Goal: Obtain resource: Download file/media

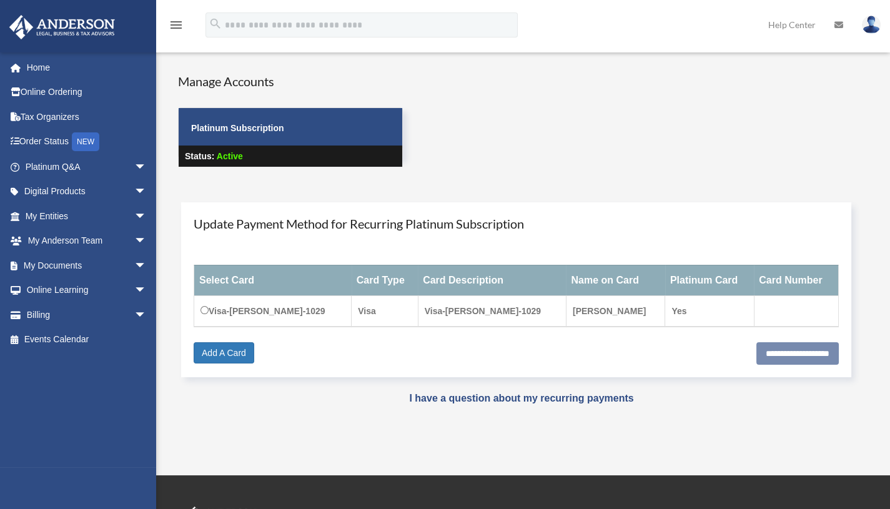
click at [134, 267] on span "arrow_drop_down" at bounding box center [146, 266] width 25 height 26
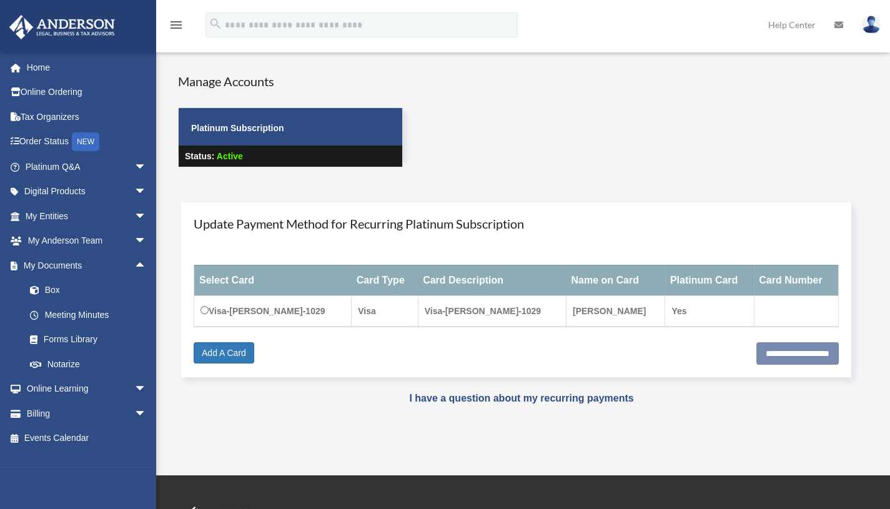
click at [97, 289] on link "Box" at bounding box center [91, 290] width 148 height 25
click at [54, 293] on link "Box" at bounding box center [91, 290] width 148 height 25
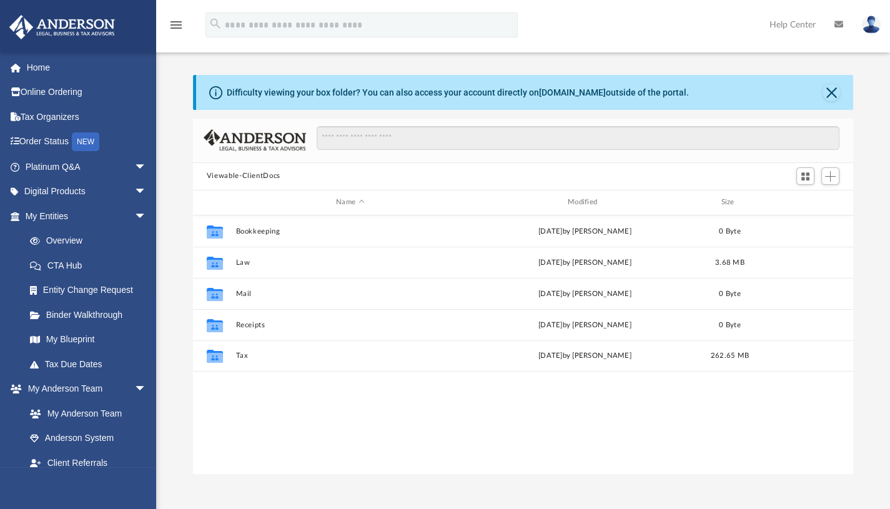
scroll to position [275, 651]
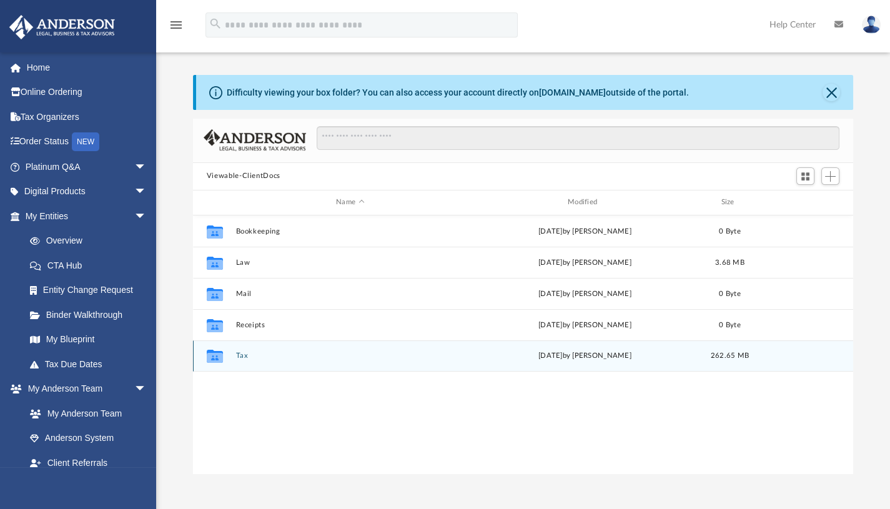
click at [211, 357] on icon "grid" at bounding box center [215, 358] width 16 height 10
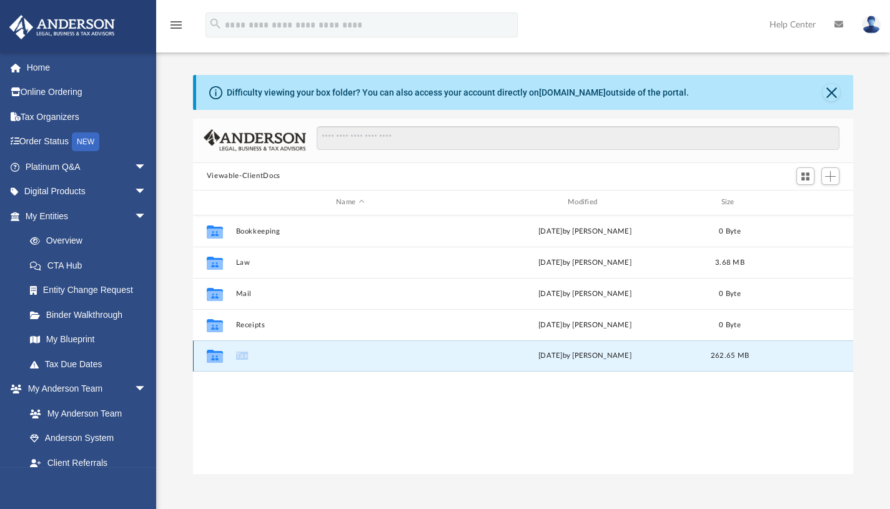
click at [211, 357] on icon "grid" at bounding box center [215, 358] width 16 height 10
click at [240, 354] on button "Tax" at bounding box center [349, 355] width 229 height 8
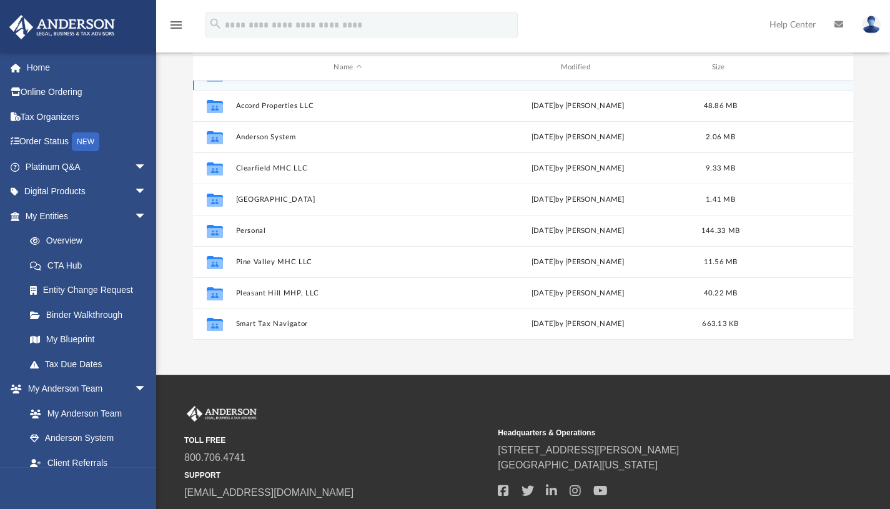
scroll to position [131, 0]
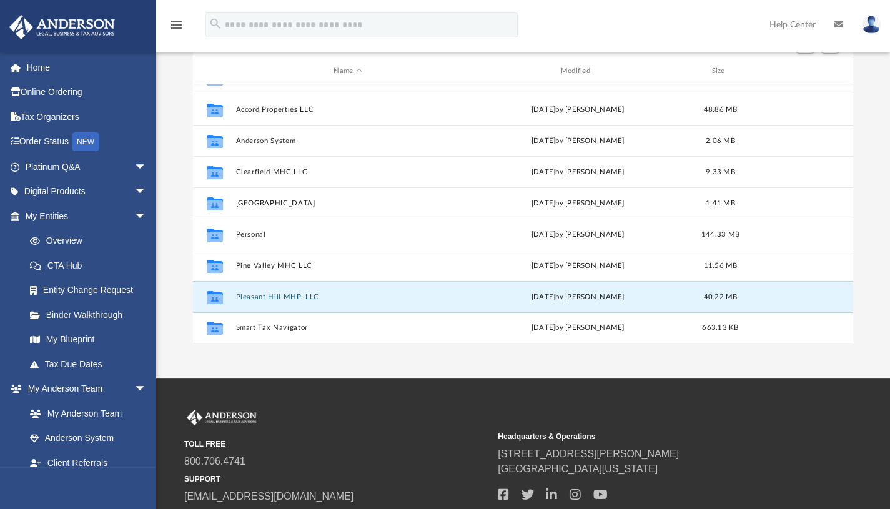
click at [280, 295] on button "Pleasant Hill MHP, LLC" at bounding box center [347, 296] width 224 height 8
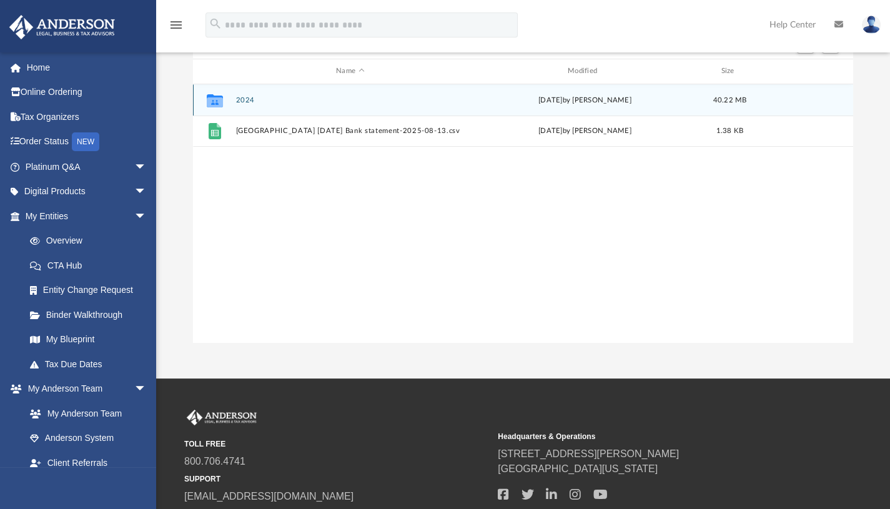
scroll to position [0, 0]
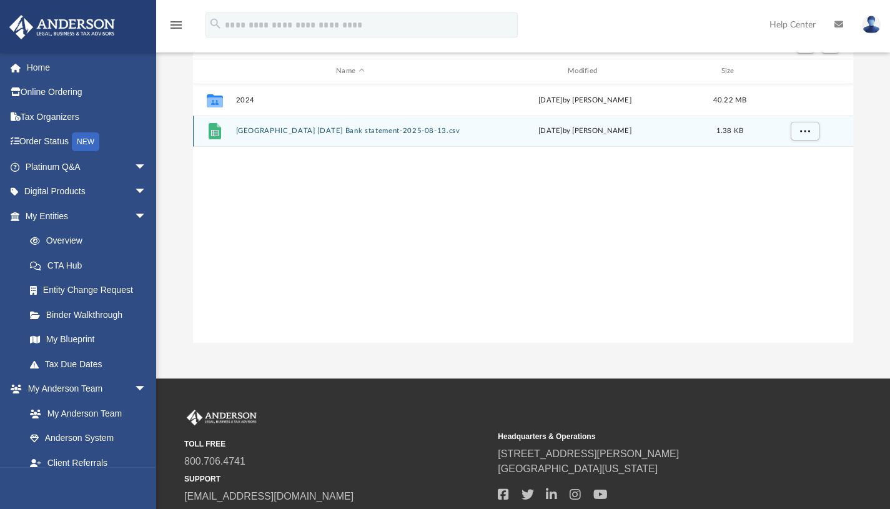
click at [258, 125] on div "File Pleasant Hill December 2024 Bank statement-2025-08-13.csv Wed Aug 13 2025 …" at bounding box center [523, 130] width 660 height 31
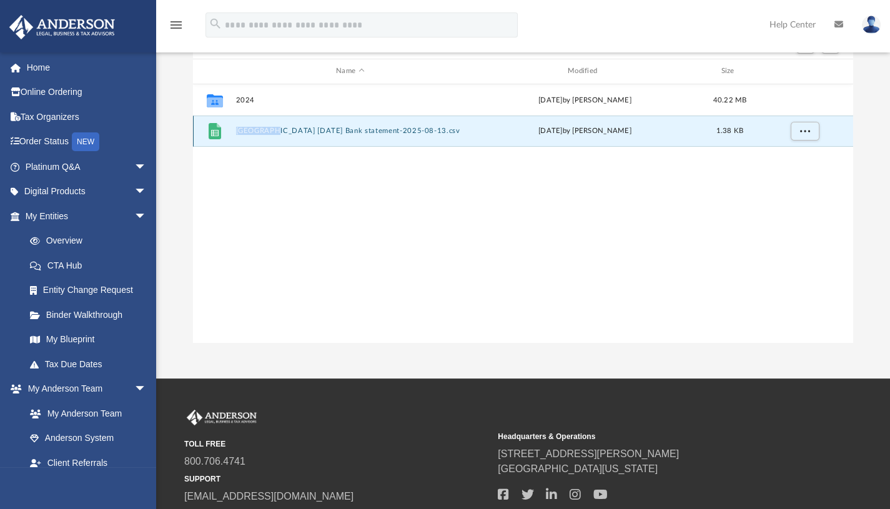
click at [258, 125] on div "File Pleasant Hill December 2024 Bank statement-2025-08-13.csv Wed Aug 13 2025 …" at bounding box center [523, 130] width 660 height 31
click at [215, 126] on icon "grid" at bounding box center [215, 131] width 12 height 16
click at [340, 129] on button "Pleasant Hill December 2024 Bank statement-2025-08-13.csv" at bounding box center [349, 131] width 229 height 8
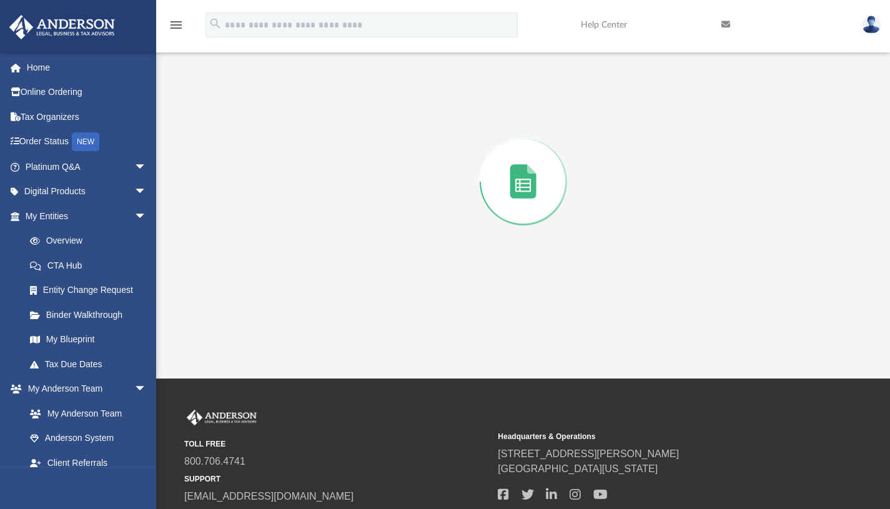
scroll to position [118, 0]
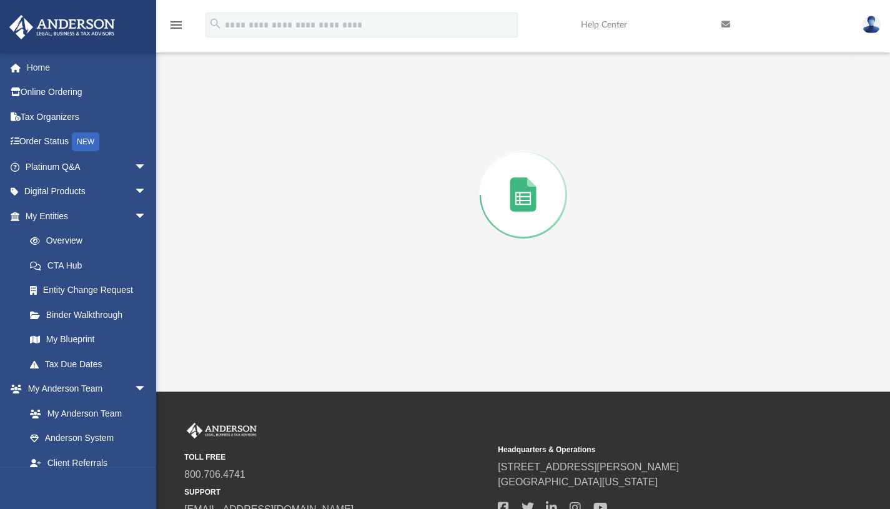
click at [340, 129] on div "Preview" at bounding box center [523, 195] width 661 height 322
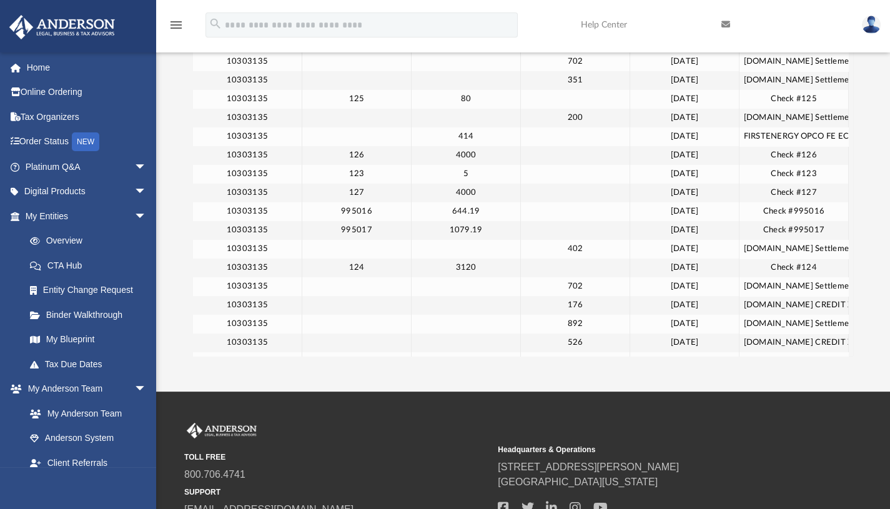
scroll to position [0, 0]
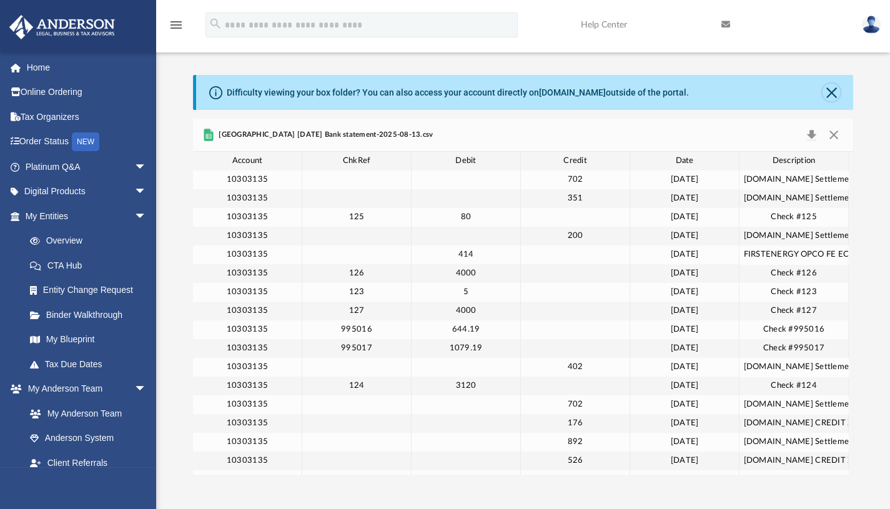
click at [832, 88] on button "Close" at bounding box center [830, 92] width 17 height 17
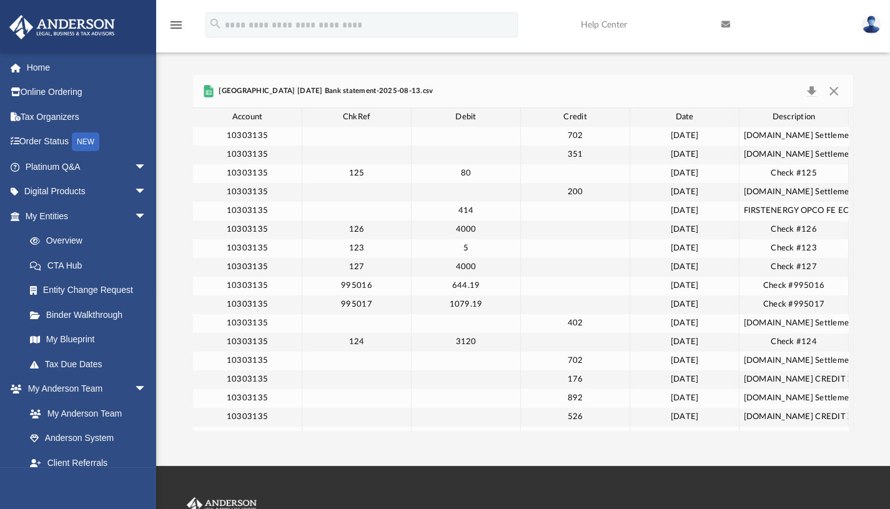
click at [472, 79] on div "Pleasant Hill December 2024 Bank statement-2025-08-13.csv" at bounding box center [523, 91] width 661 height 33
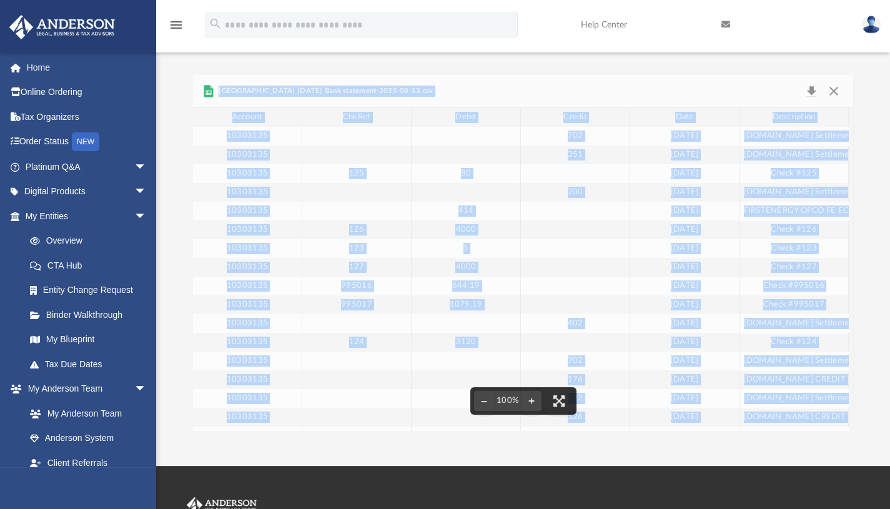
drag, startPoint x: 182, startPoint y: 67, endPoint x: 847, endPoint y: 420, distance: 752.1
click at [847, 420] on div "Difficulty viewing your box folder? You can also access your account directly o…" at bounding box center [523, 239] width 734 height 381
copy div "Viewable-ClientDocs Tax Pleasant Hill MHP, LLC Name Modified Size Collaborated …"
click at [836, 87] on button "Close" at bounding box center [833, 90] width 22 height 17
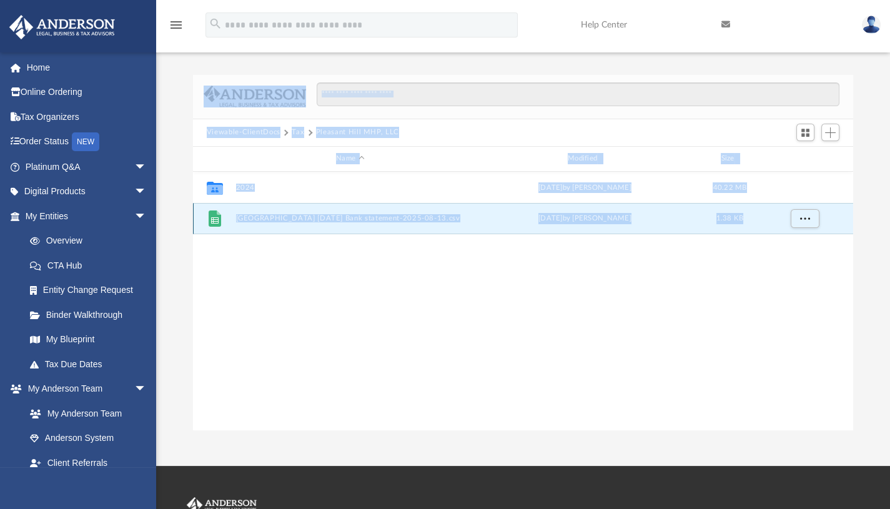
click at [361, 208] on div "File Pleasant Hill December 2024 Bank statement-2025-08-13.csv Wed Aug 13 2025 …" at bounding box center [523, 218] width 660 height 31
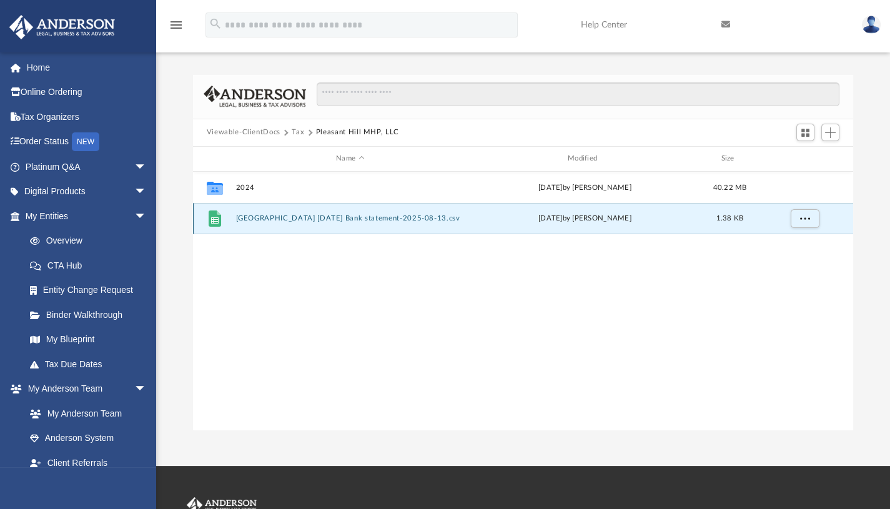
click at [361, 209] on div "File Pleasant Hill December 2024 Bank statement-2025-08-13.csv Wed Aug 13 2025 …" at bounding box center [523, 218] width 660 height 31
click at [354, 214] on button "Pleasant Hill December 2024 Bank statement-2025-08-13.csv" at bounding box center [349, 218] width 229 height 8
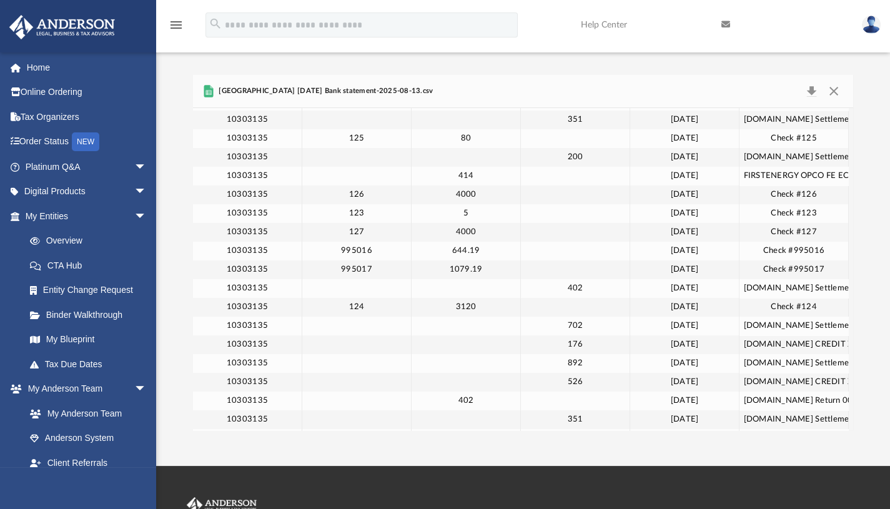
scroll to position [34, 0]
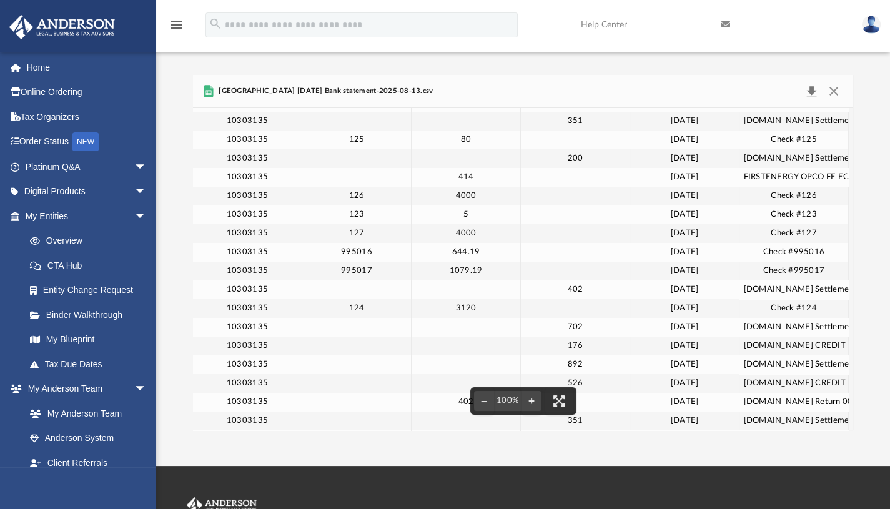
click at [811, 90] on button "Download" at bounding box center [811, 90] width 22 height 17
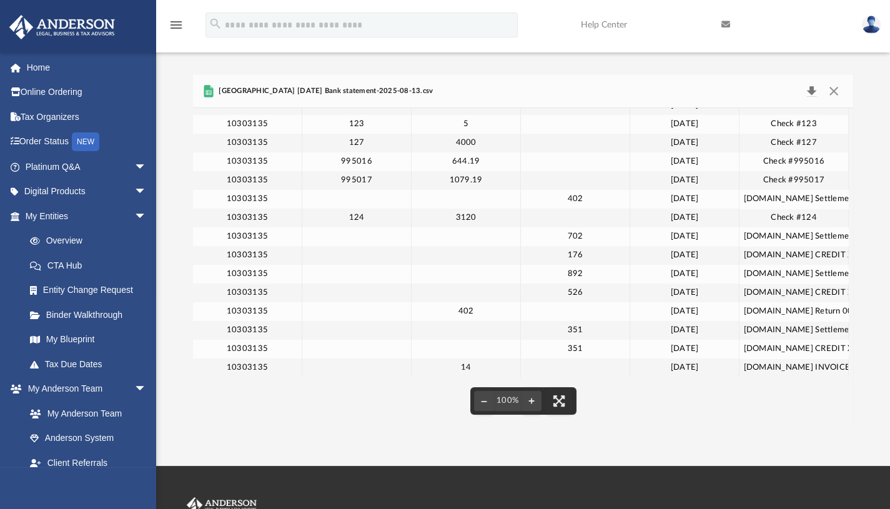
scroll to position [0, 0]
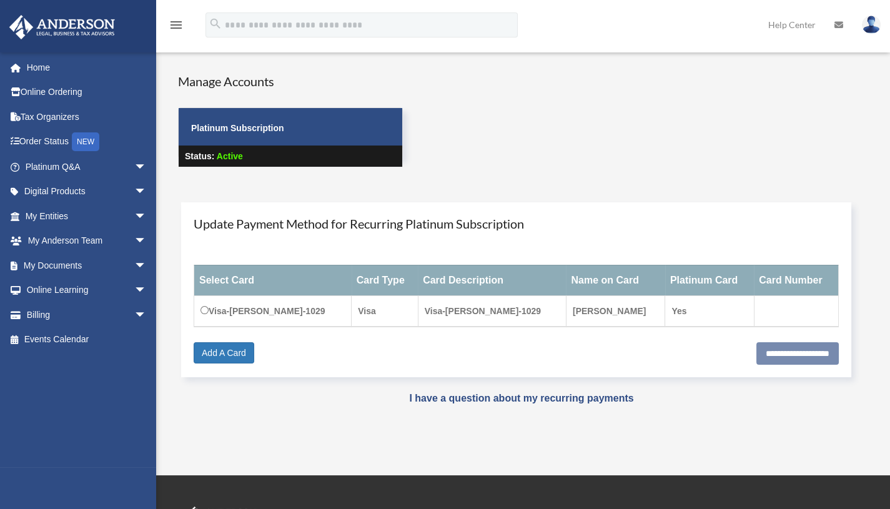
click at [135, 265] on span "arrow_drop_down" at bounding box center [146, 266] width 25 height 26
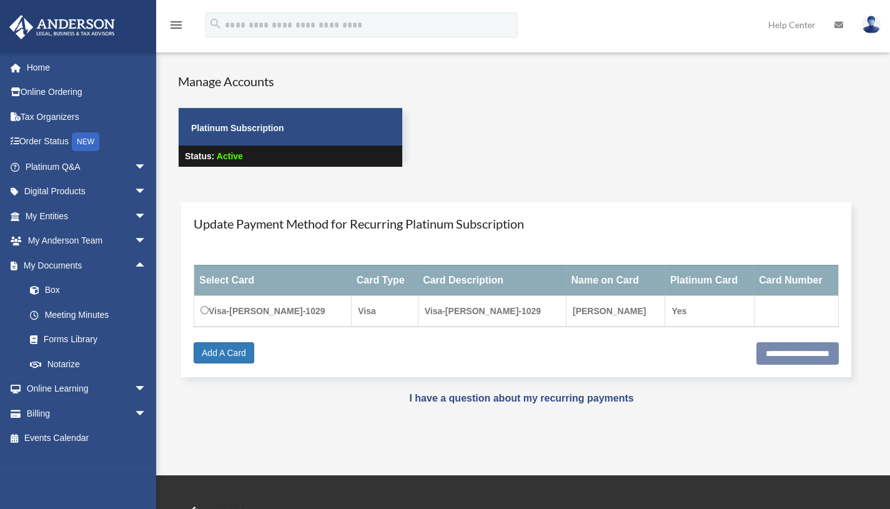
click at [59, 289] on link "Box" at bounding box center [91, 290] width 148 height 25
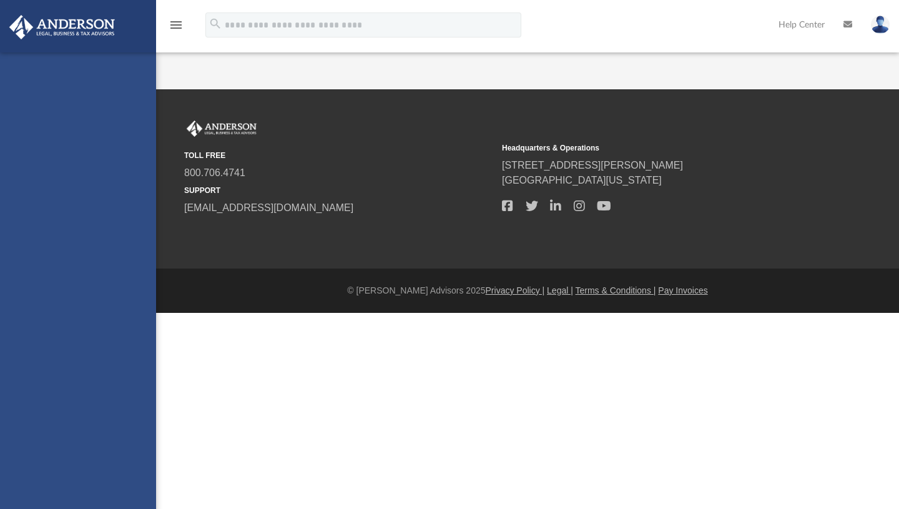
click at [56, 288] on div "mhariprashad@gmail.com Sign Out mhariprashad@gmail.com Home Online Ordering Tax…" at bounding box center [78, 306] width 156 height 509
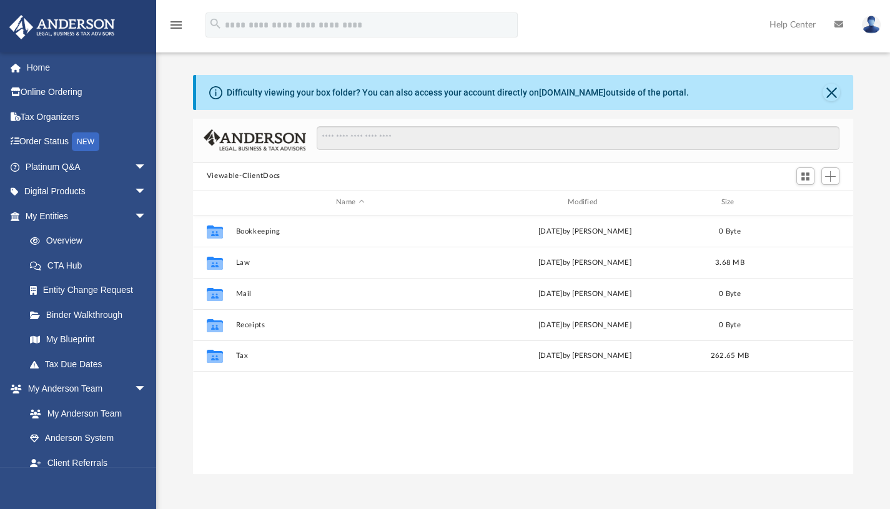
scroll to position [275, 651]
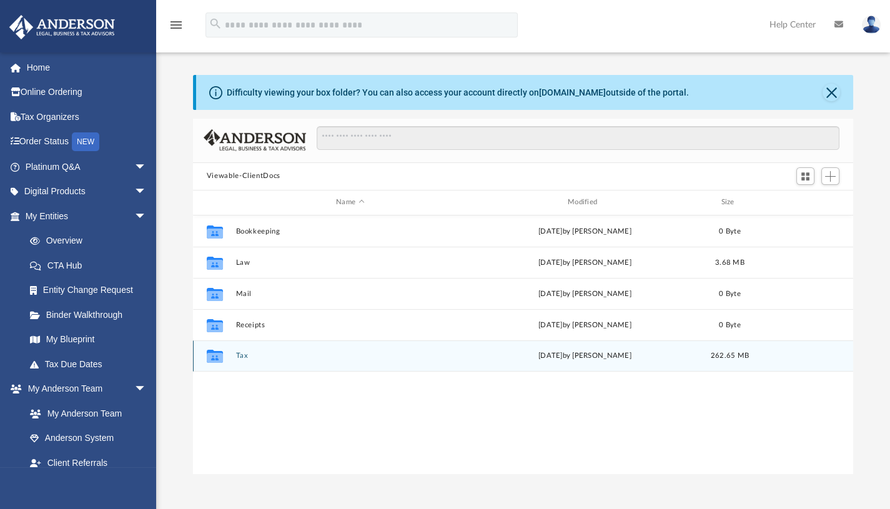
click at [228, 356] on div "Collaborated Folder" at bounding box center [214, 356] width 31 height 20
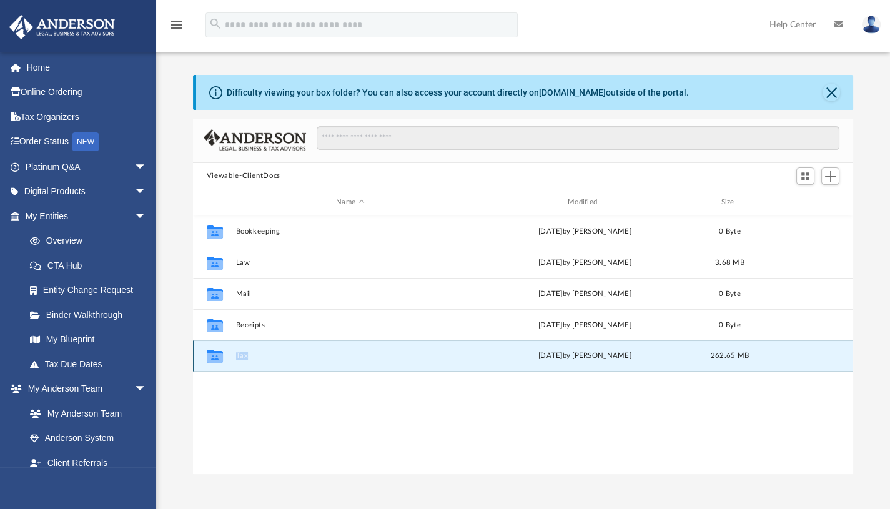
click at [228, 356] on div "Collaborated Folder" at bounding box center [214, 356] width 31 height 20
click at [258, 365] on div "Collaborated Folder Tax [DATE] by [PERSON_NAME] 262.65 MB" at bounding box center [523, 355] width 660 height 31
click at [239, 358] on button "Tax" at bounding box center [349, 355] width 229 height 8
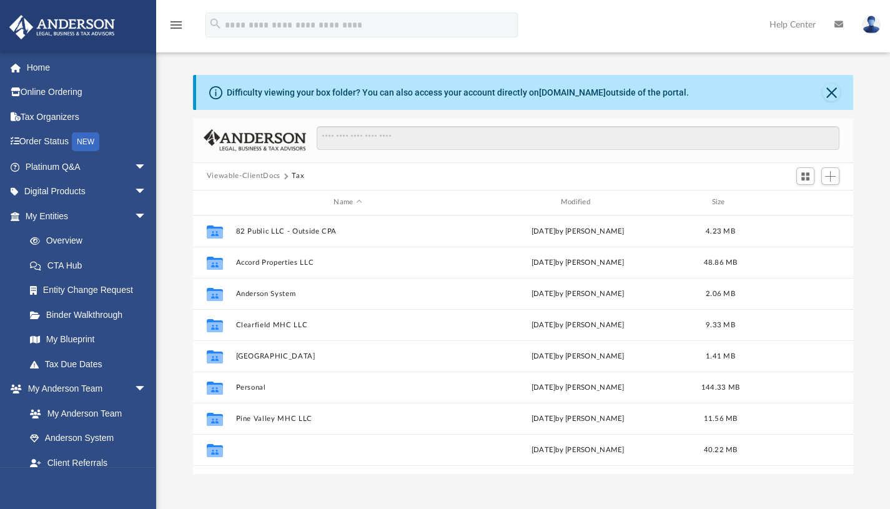
click at [250, 447] on button "Pleasant Hill MHP, LLC" at bounding box center [347, 449] width 224 height 8
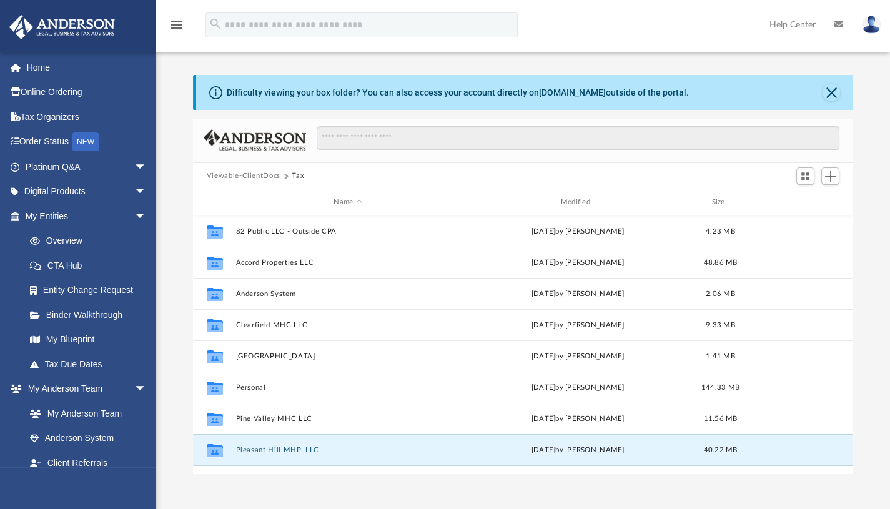
click at [250, 447] on button "Pleasant Hill MHP, LLC" at bounding box center [347, 449] width 224 height 8
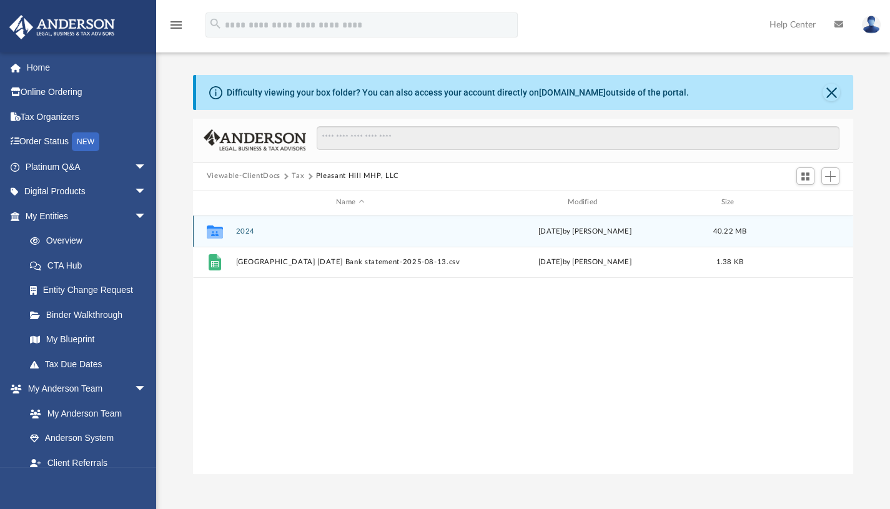
click at [297, 238] on div "Collaborated Folder 2024 Fri Aug 8 2025 by Reba Roy 40.22 MB" at bounding box center [523, 230] width 660 height 31
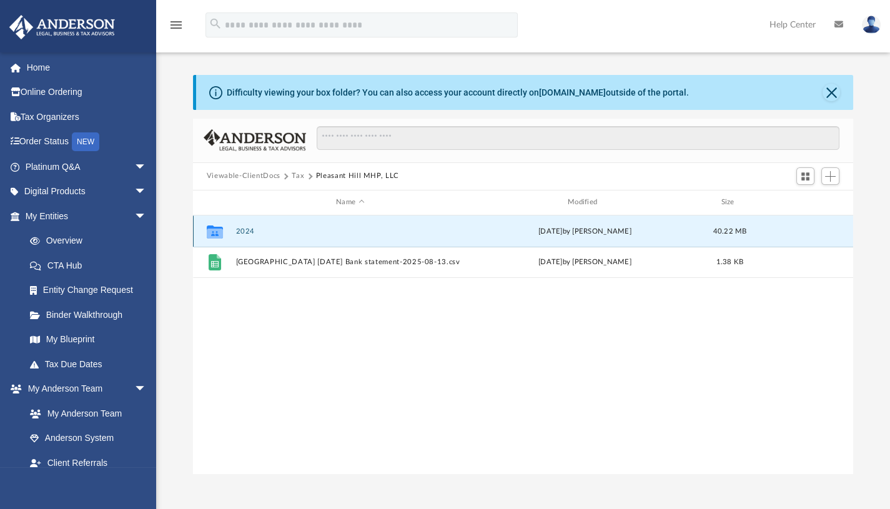
click at [297, 238] on div "Collaborated Folder 2024 Fri Aug 8 2025 by Reba Roy 40.22 MB" at bounding box center [523, 230] width 660 height 31
click at [245, 229] on button "2024" at bounding box center [349, 231] width 229 height 8
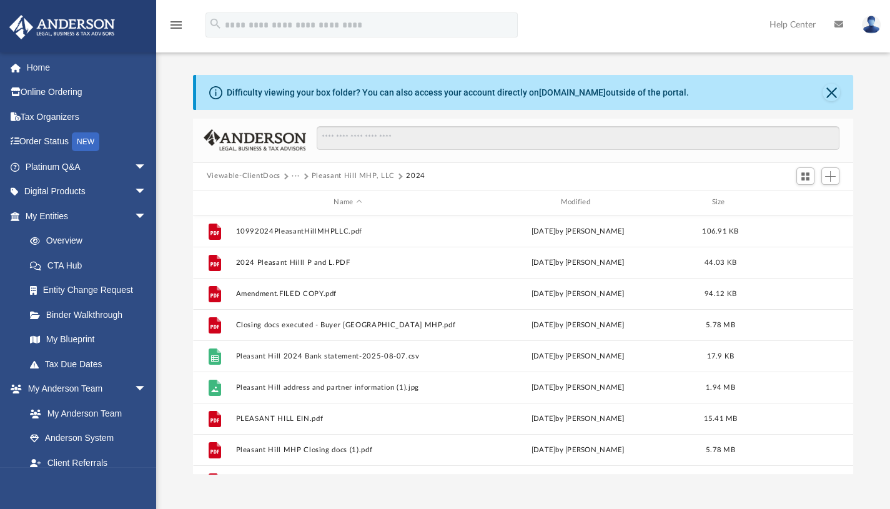
click at [459, 192] on div "Name Modified Size" at bounding box center [523, 202] width 660 height 25
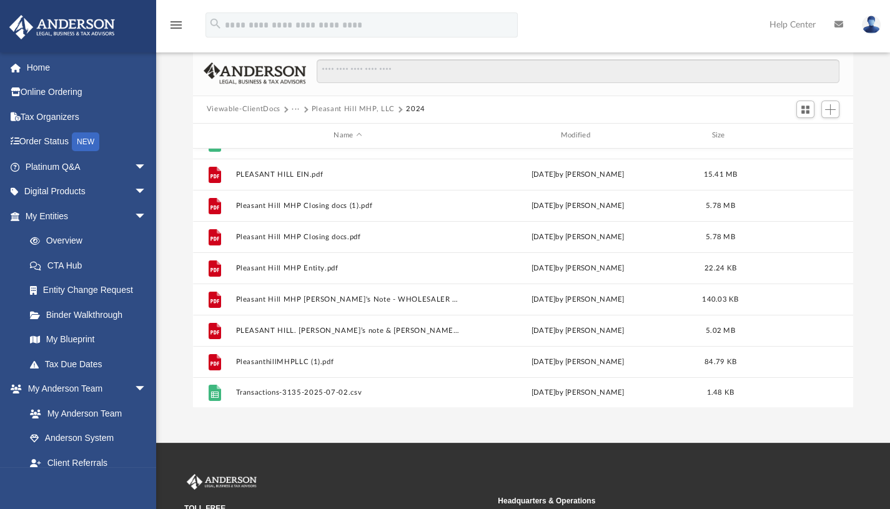
scroll to position [67, 0]
click at [271, 361] on button "PleasanthillMHPLLC (1).pdf" at bounding box center [347, 360] width 224 height 8
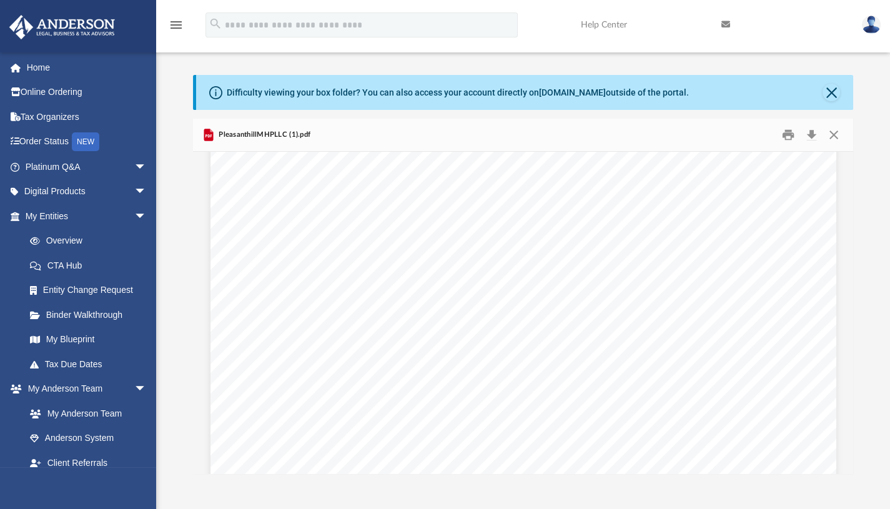
scroll to position [0, 0]
click at [830, 92] on button "Close" at bounding box center [830, 92] width 17 height 17
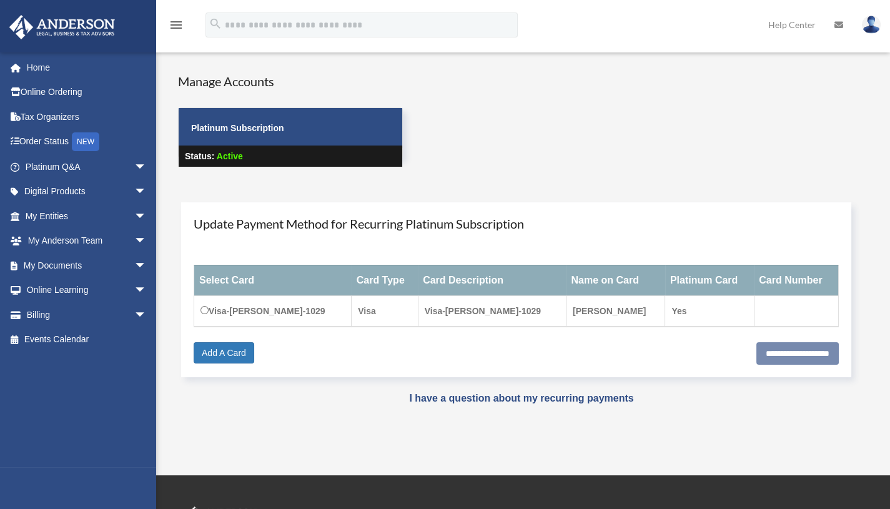
click at [489, 100] on div "Manage Accounts Platinum Subscription Status: Active" at bounding box center [534, 130] width 730 height 117
click at [134, 219] on span "arrow_drop_down" at bounding box center [146, 217] width 25 height 26
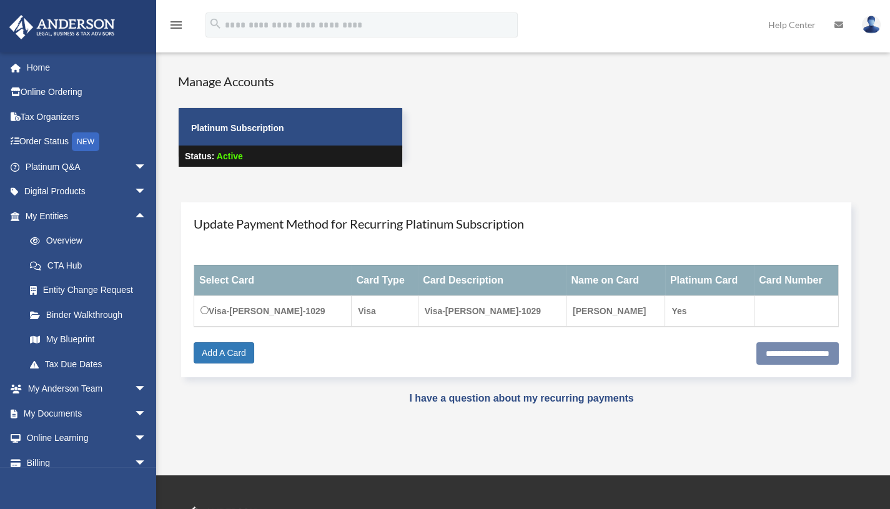
scroll to position [4, 0]
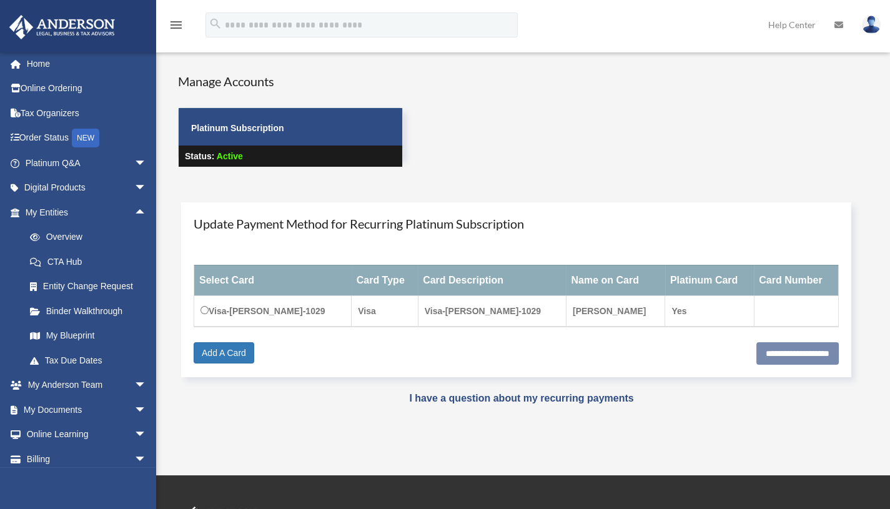
click at [134, 406] on span "arrow_drop_down" at bounding box center [146, 410] width 25 height 26
click at [73, 435] on link "Box" at bounding box center [91, 434] width 148 height 25
click at [54, 433] on link "Box" at bounding box center [91, 434] width 148 height 25
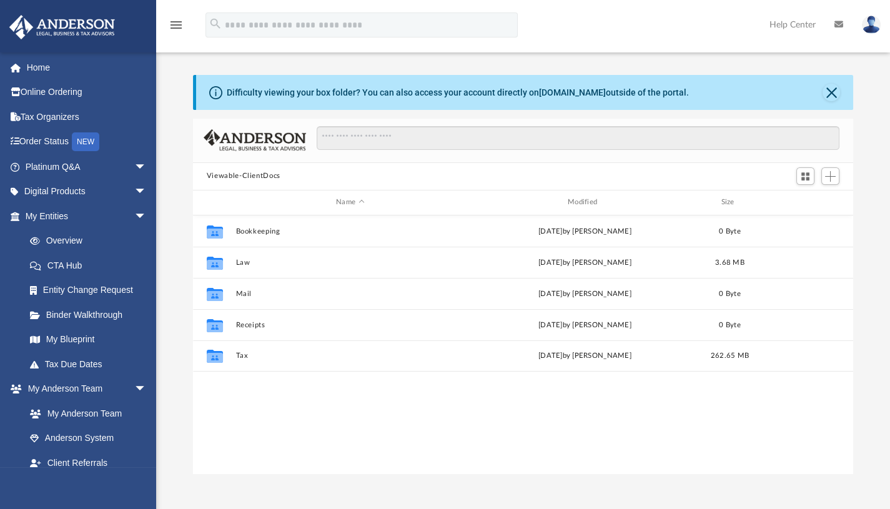
scroll to position [275, 651]
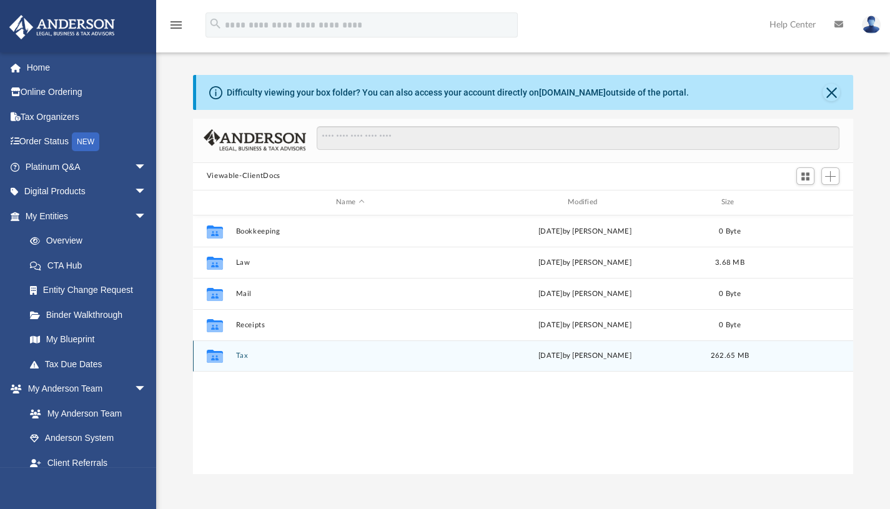
click at [227, 363] on div "Collaborated Folder" at bounding box center [214, 356] width 31 height 20
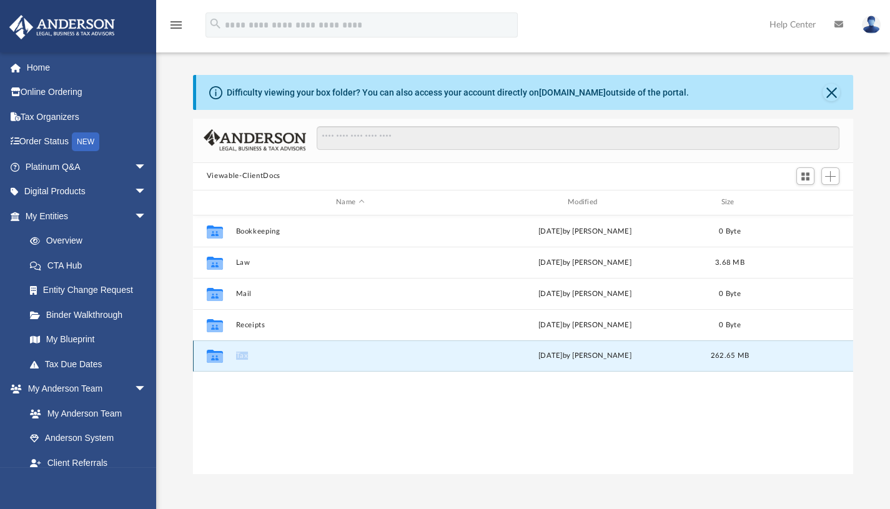
click at [236, 361] on div "Collaborated Folder Tax [DATE] by [PERSON_NAME] 262.65 MB" at bounding box center [523, 355] width 660 height 31
click at [216, 356] on icon "grid" at bounding box center [215, 358] width 16 height 10
click at [222, 355] on icon "grid" at bounding box center [215, 358] width 16 height 10
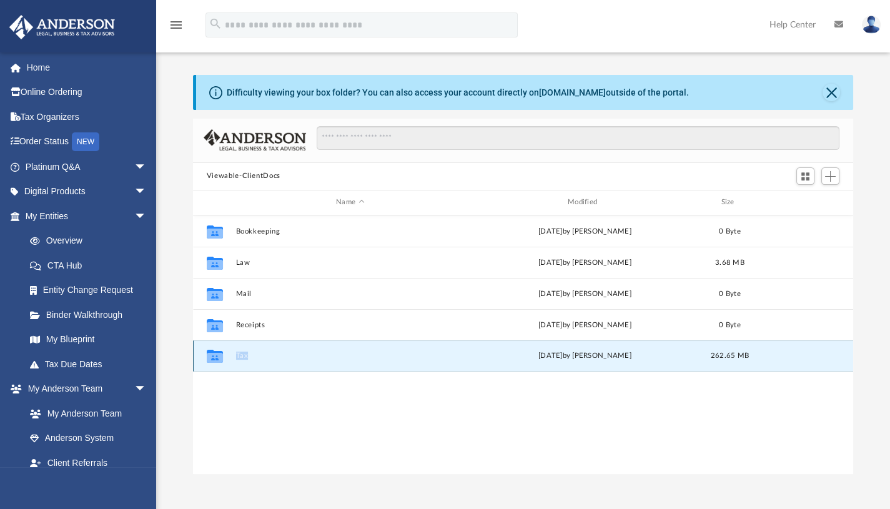
click at [222, 355] on icon "grid" at bounding box center [215, 358] width 16 height 10
click at [282, 359] on button "Tax" at bounding box center [349, 355] width 229 height 8
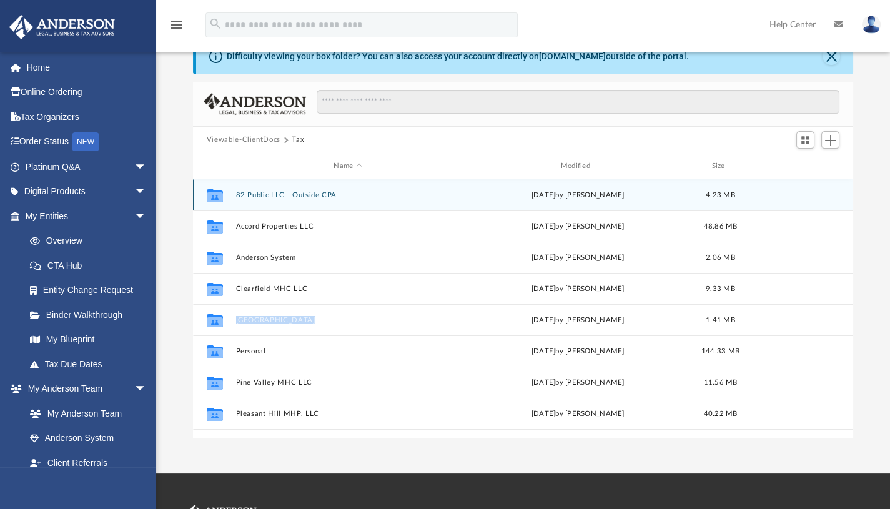
scroll to position [34, 0]
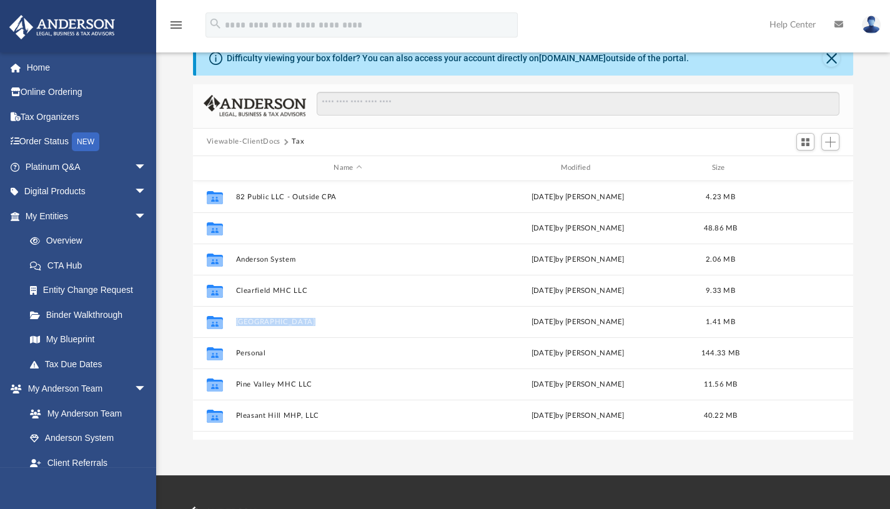
click at [287, 223] on button "Accord Properties LLC" at bounding box center [347, 227] width 224 height 8
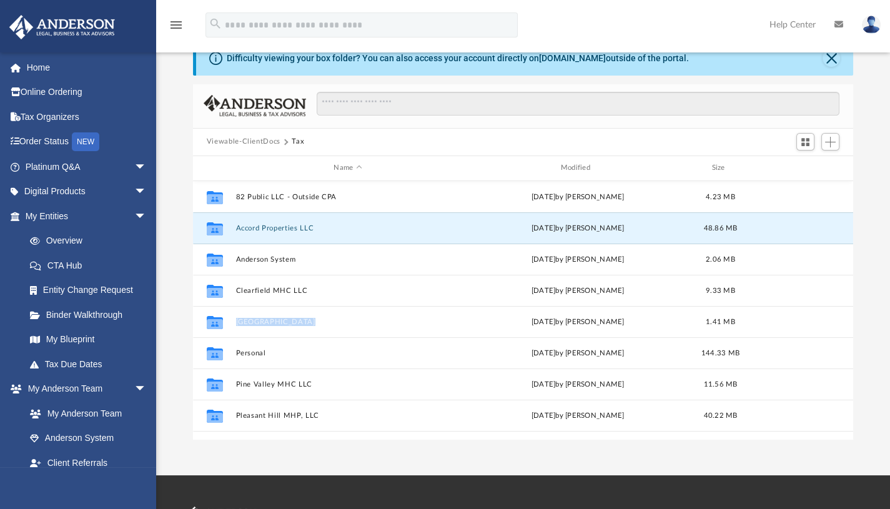
click at [287, 223] on button "Accord Properties LLC" at bounding box center [347, 227] width 224 height 8
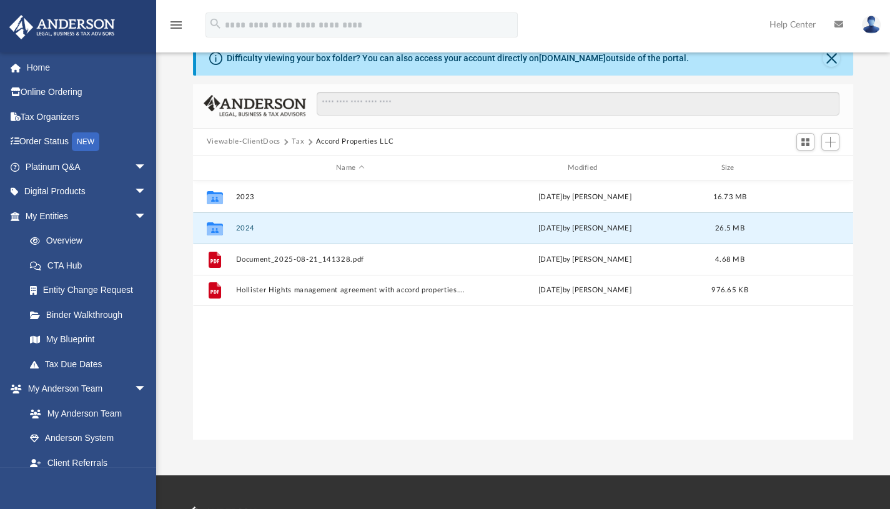
drag, startPoint x: 287, startPoint y: 223, endPoint x: 748, endPoint y: 128, distance: 470.5
click at [748, 128] on div "Viewable-ClientDocs Tax Accord Properties LLC Name Modified Size Collaborated F…" at bounding box center [523, 261] width 661 height 355
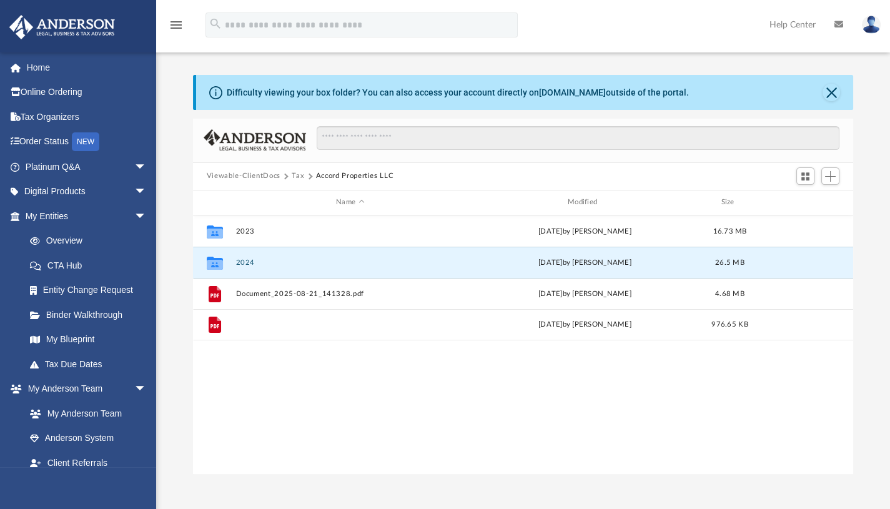
click at [268, 326] on button "Hollister Hights management agreement with accord properties.pdf" at bounding box center [349, 324] width 229 height 8
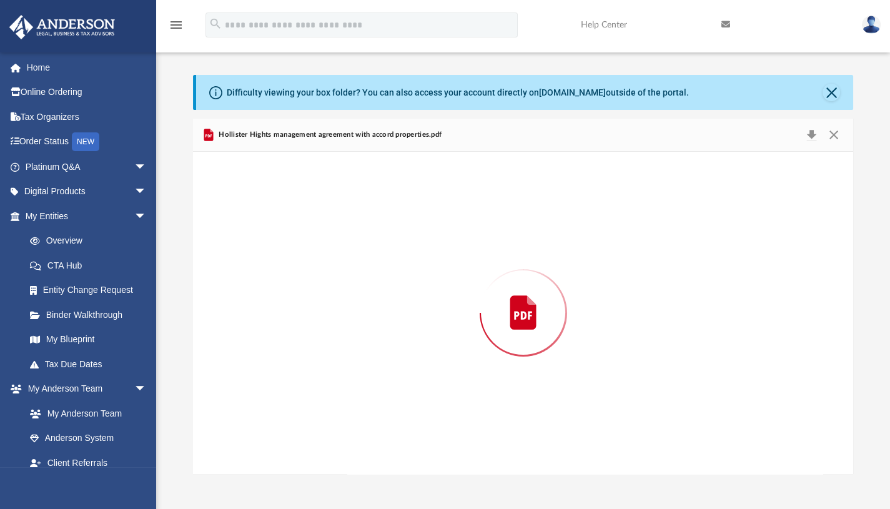
click at [268, 326] on div "Preview" at bounding box center [523, 313] width 661 height 322
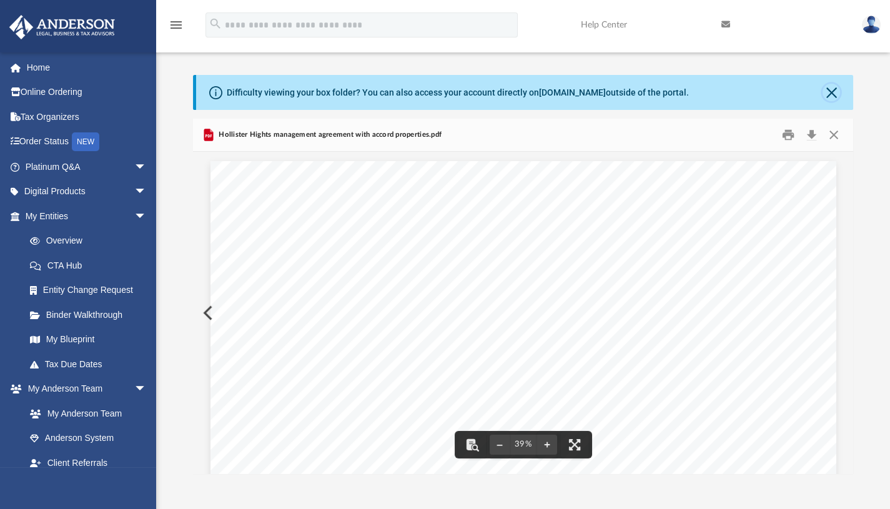
click at [833, 89] on button "Close" at bounding box center [830, 92] width 17 height 17
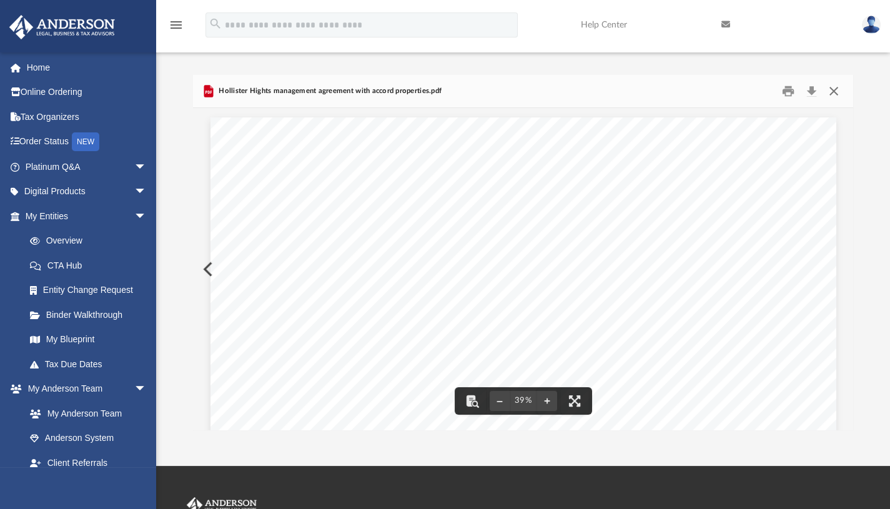
click at [833, 89] on button "Close" at bounding box center [833, 90] width 22 height 19
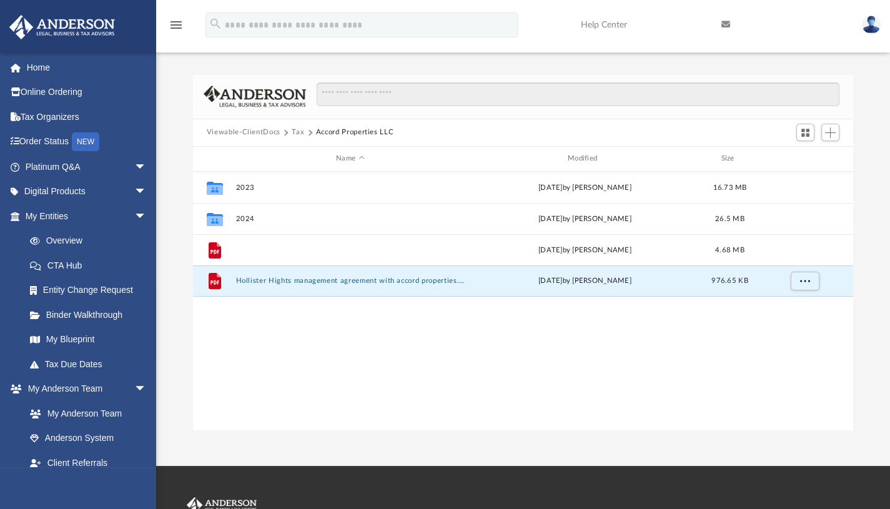
click at [263, 248] on button "Document_2025-08-21_141328.pdf" at bounding box center [349, 249] width 229 height 8
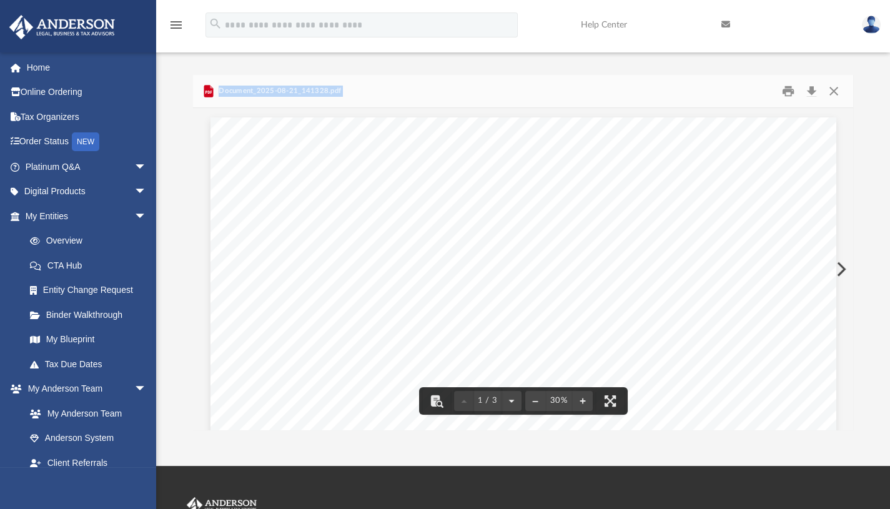
click at [832, 90] on button "Close" at bounding box center [833, 90] width 22 height 19
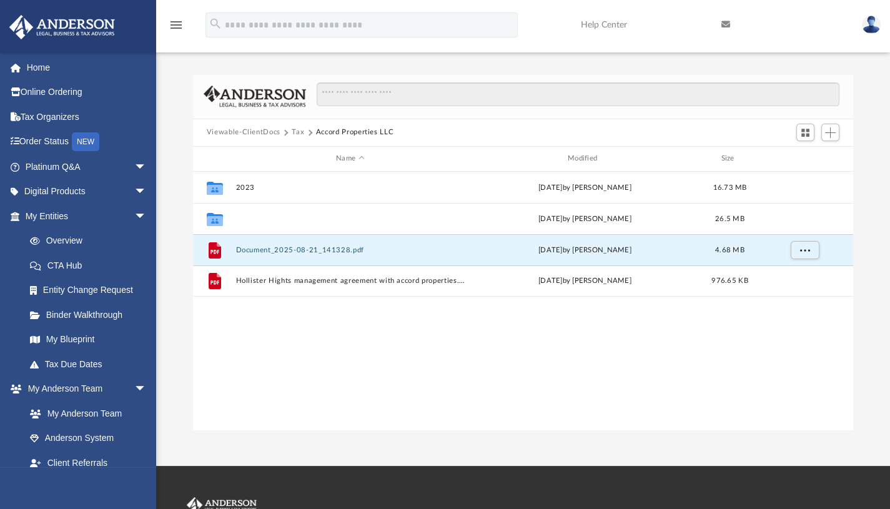
click at [246, 218] on button "2024" at bounding box center [349, 218] width 229 height 8
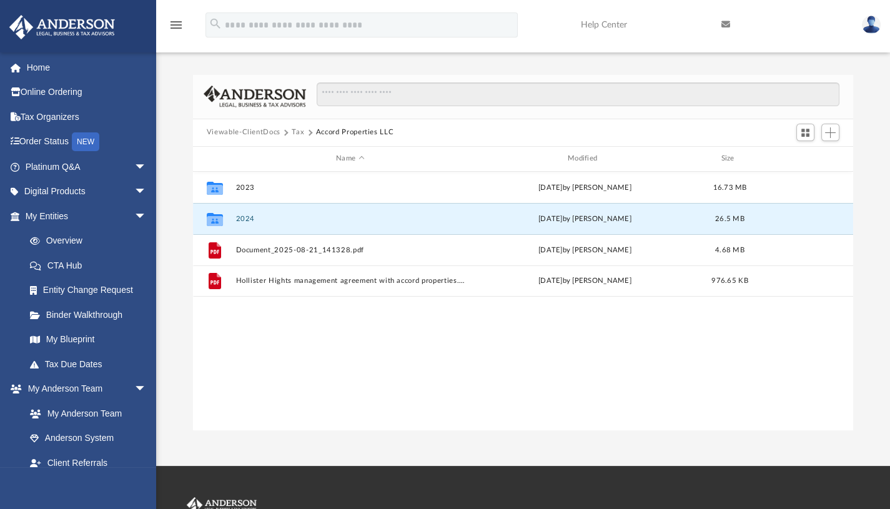
click at [246, 218] on button "2024" at bounding box center [349, 218] width 229 height 8
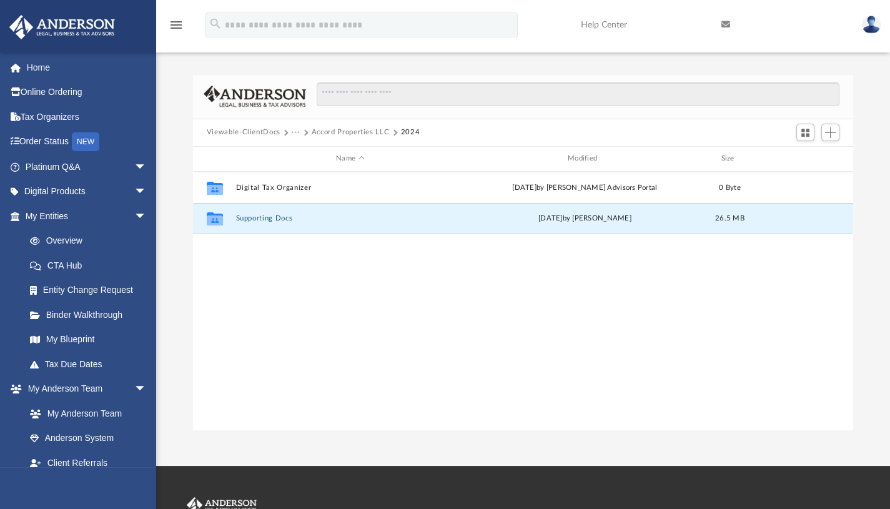
click at [262, 217] on button "Supporting Docs" at bounding box center [349, 218] width 229 height 8
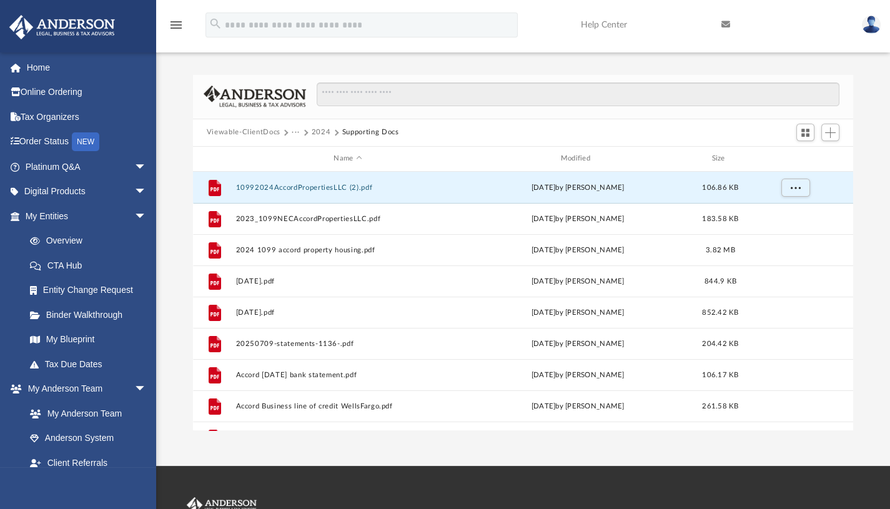
click at [274, 189] on button "10992024AccordPropertiesLLC (2).pdf" at bounding box center [347, 187] width 224 height 8
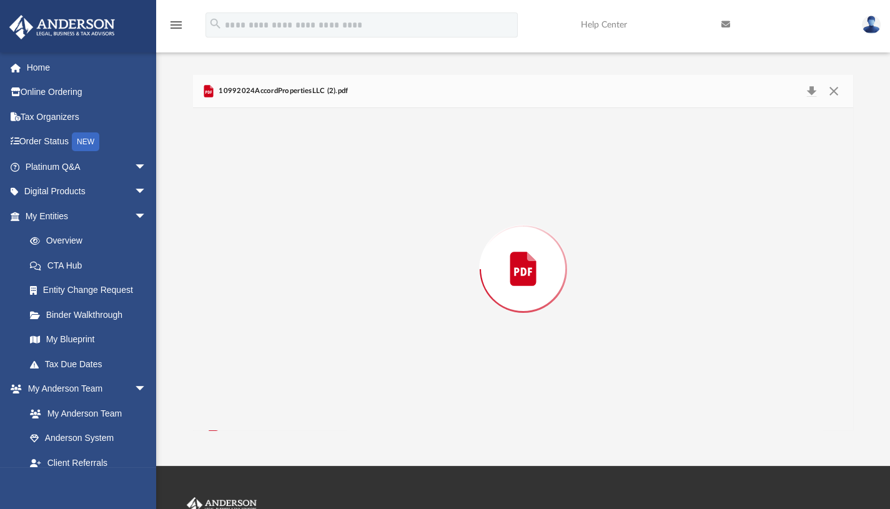
click at [274, 189] on div "Preview" at bounding box center [523, 269] width 661 height 322
click at [274, 189] on span "157 PHILWOOD LANE" at bounding box center [307, 186] width 109 height 11
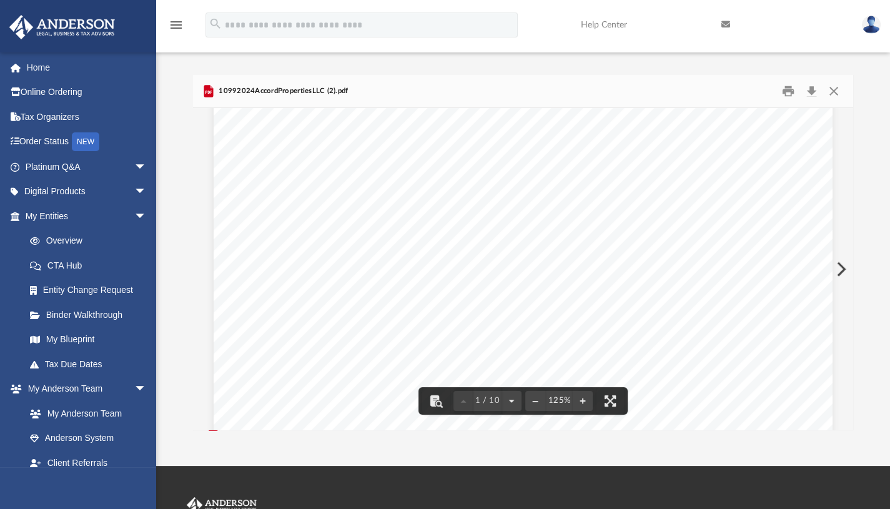
scroll to position [0, 0]
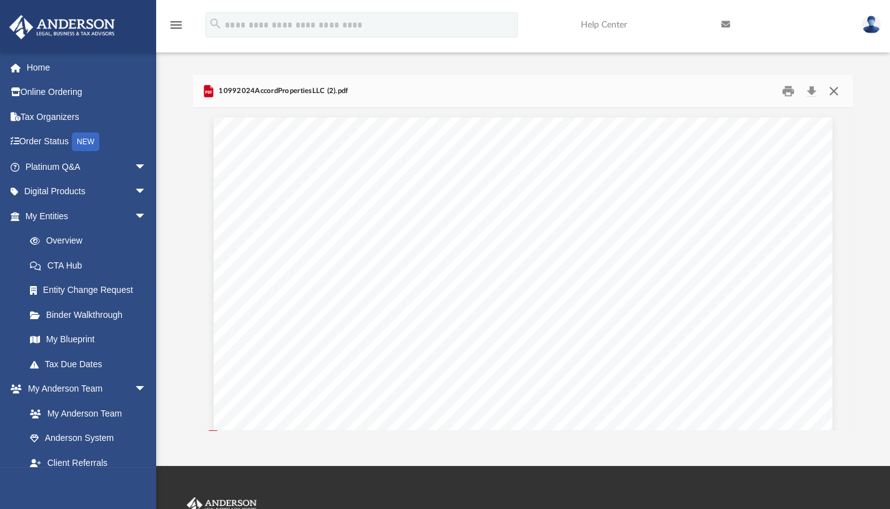
click at [829, 87] on button "Close" at bounding box center [833, 90] width 22 height 19
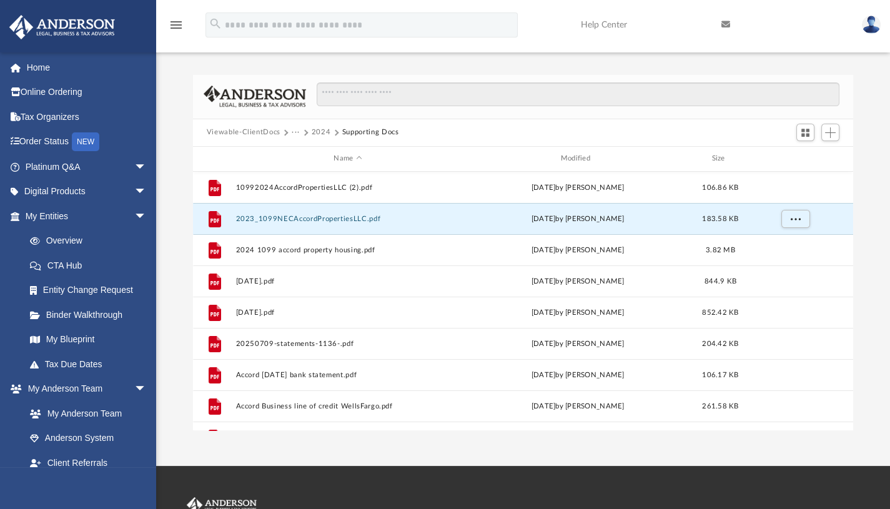
click at [334, 219] on button "2023_1099NECAccordPropertiesLLC.pdf" at bounding box center [347, 218] width 224 height 8
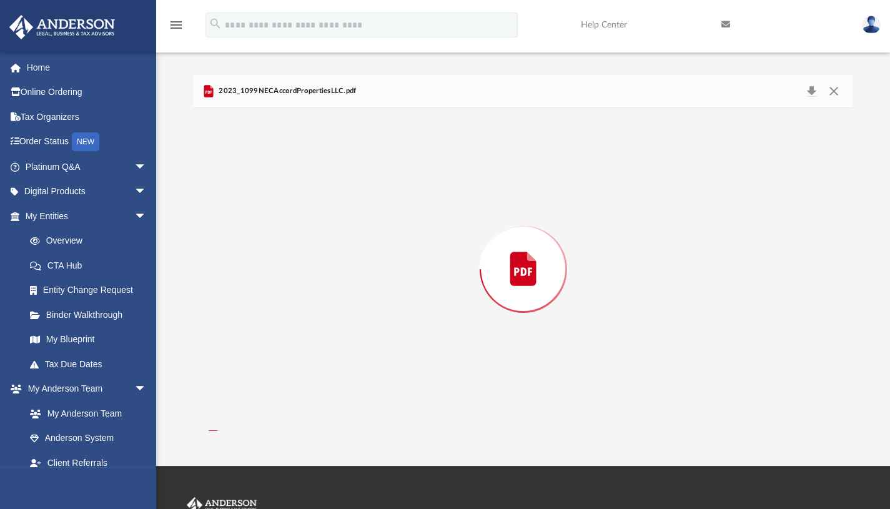
click at [334, 219] on div "Preview" at bounding box center [523, 269] width 661 height 322
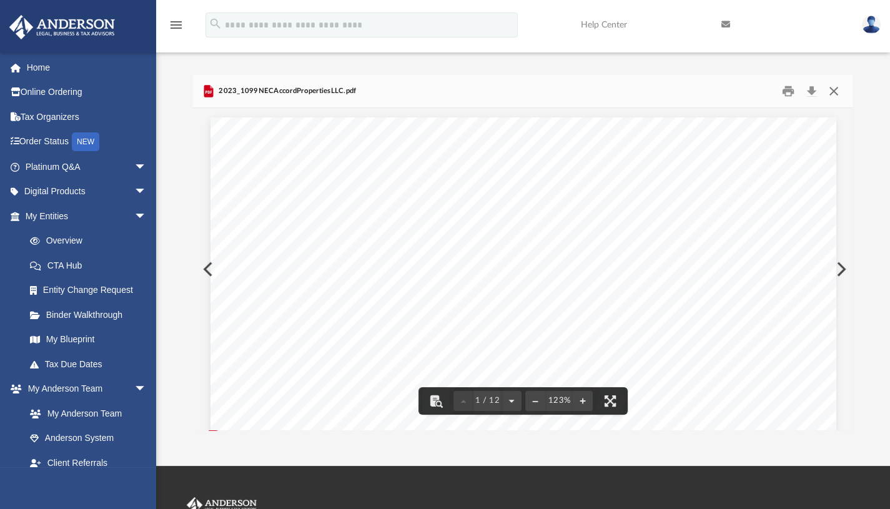
click at [837, 87] on button "Close" at bounding box center [833, 90] width 22 height 19
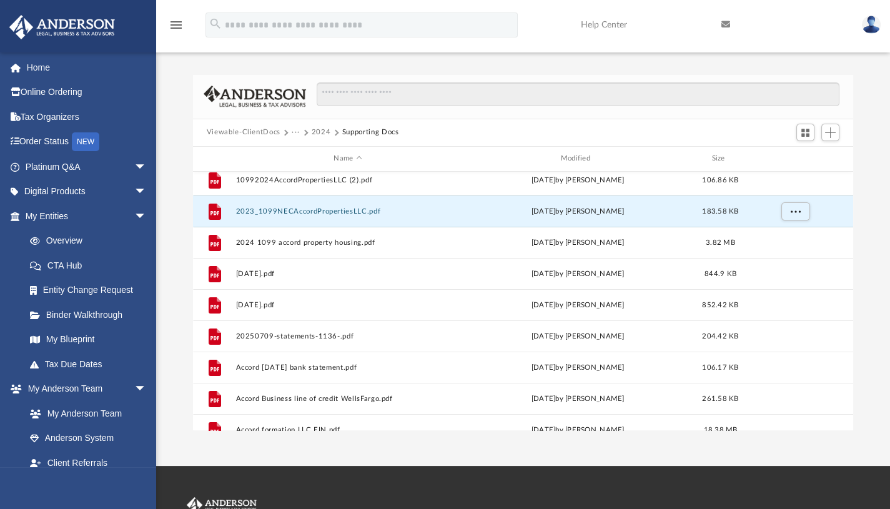
scroll to position [12, 0]
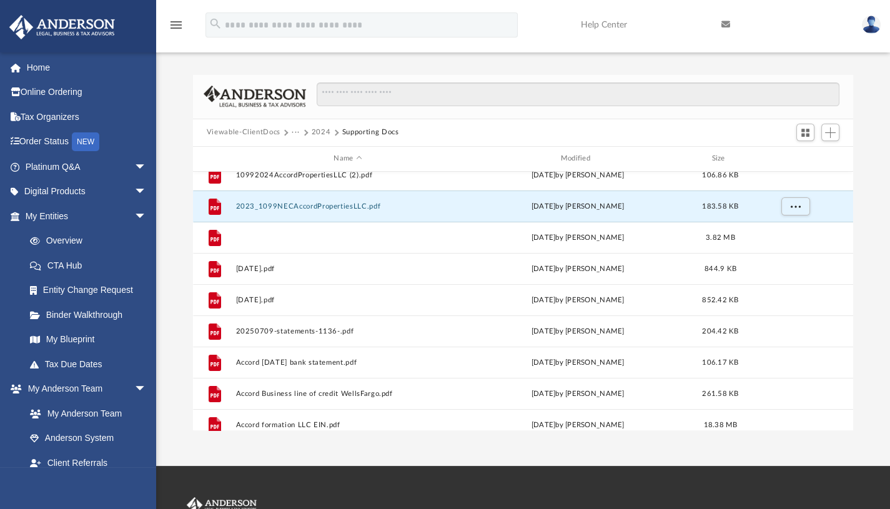
click at [338, 236] on button "2024 1099 accord property housing.pdf" at bounding box center [347, 237] width 224 height 8
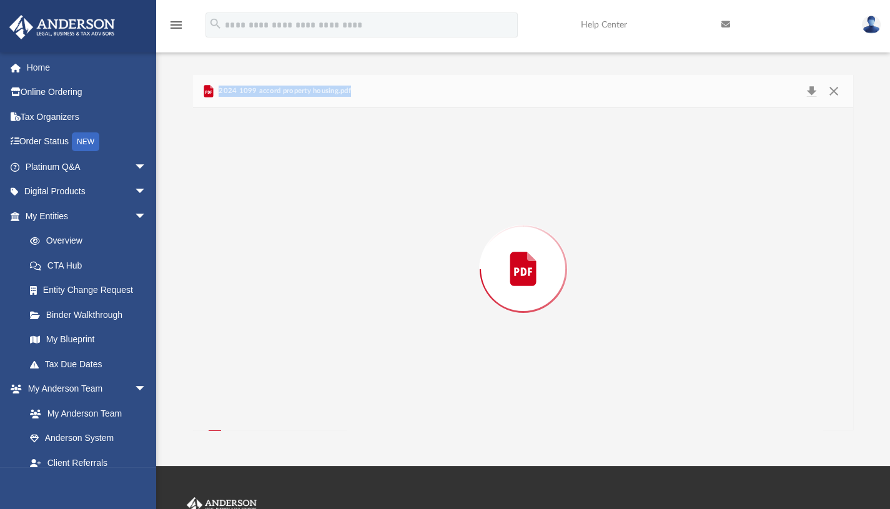
click at [338, 236] on div "Preview" at bounding box center [523, 269] width 661 height 322
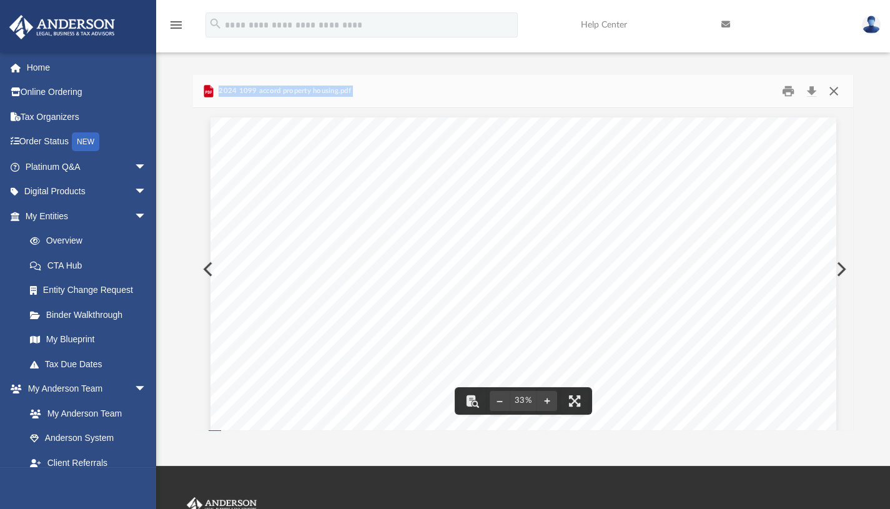
click at [833, 91] on button "Close" at bounding box center [833, 90] width 22 height 19
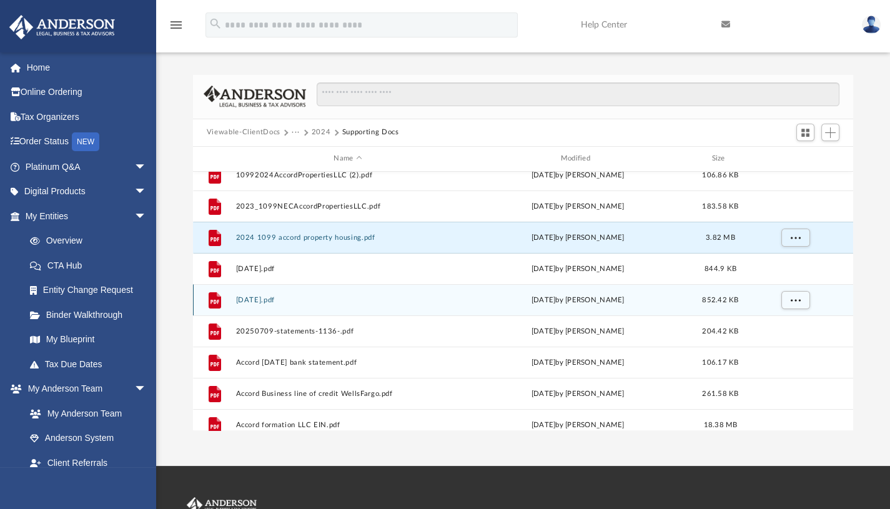
click at [384, 311] on div "File 2025-01-10.pdf Mon Aug 11 2025 by Mohan Hariprashad 852.42 KB" at bounding box center [523, 299] width 660 height 31
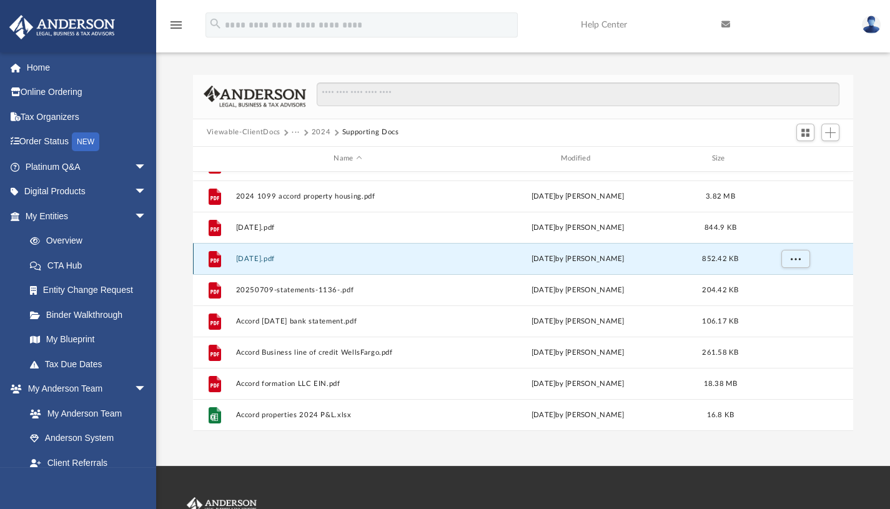
scroll to position [54, 0]
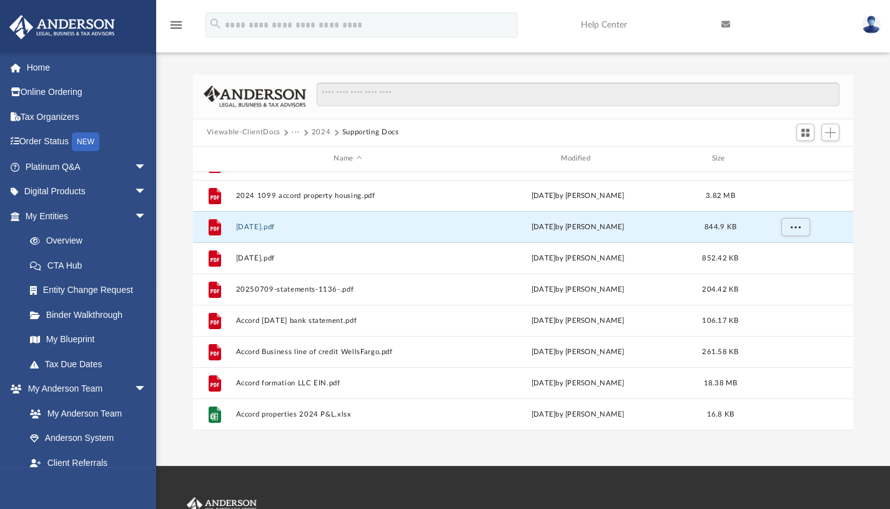
click at [292, 229] on button "2024-12-10.pdf" at bounding box center [347, 226] width 224 height 8
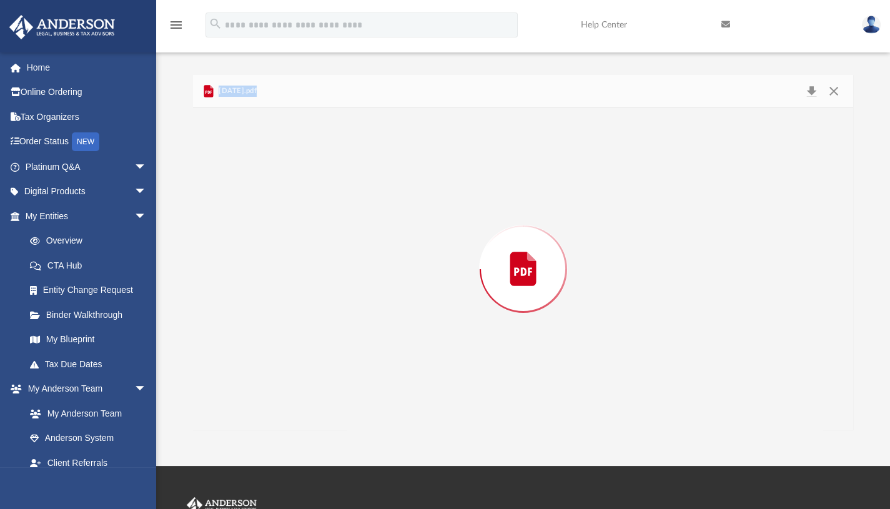
click at [292, 229] on div "Preview" at bounding box center [523, 269] width 661 height 322
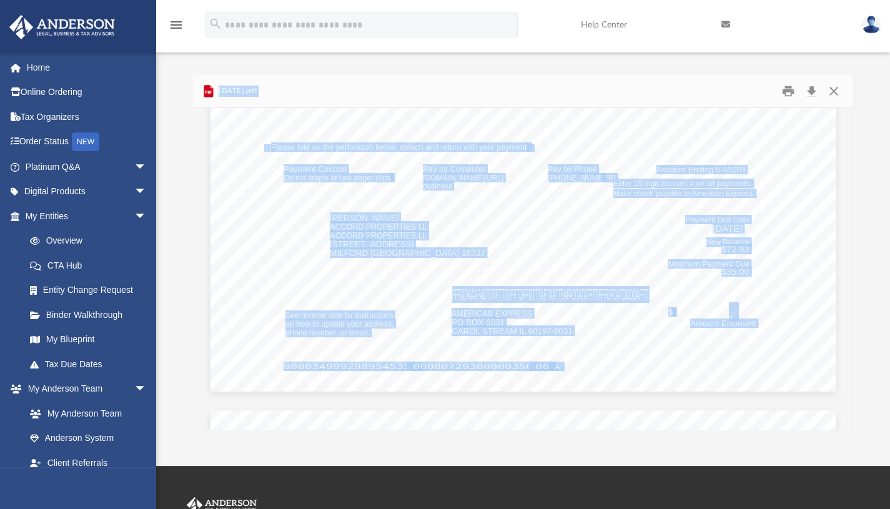
scroll to position [0, 0]
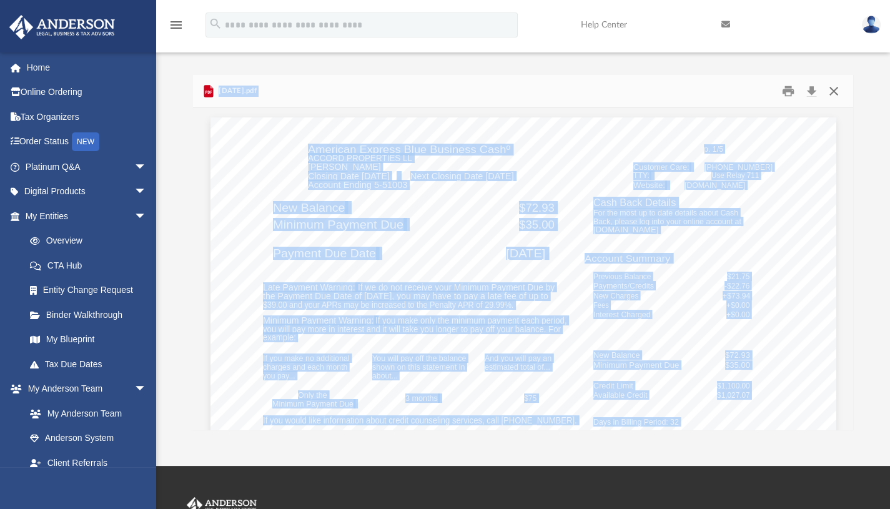
click at [836, 87] on button "Close" at bounding box center [833, 90] width 22 height 19
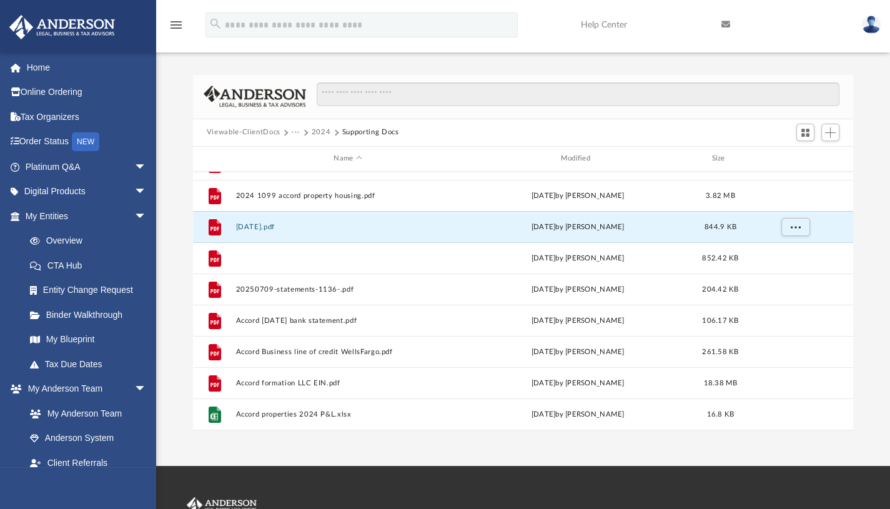
click at [280, 259] on button "2025-01-10.pdf" at bounding box center [347, 257] width 224 height 8
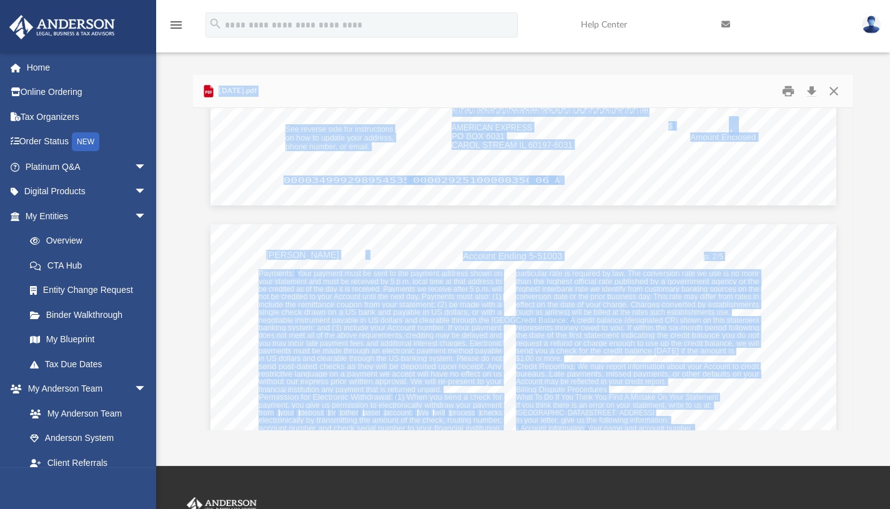
scroll to position [659, 0]
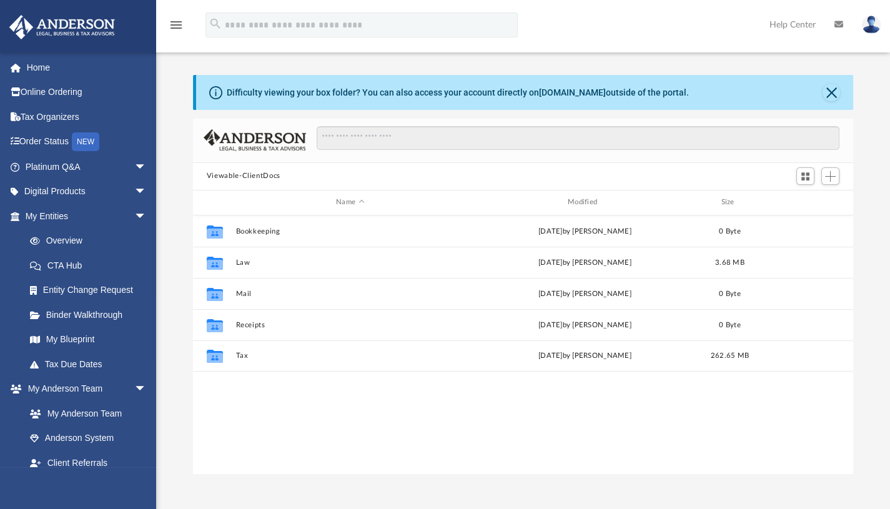
scroll to position [275, 651]
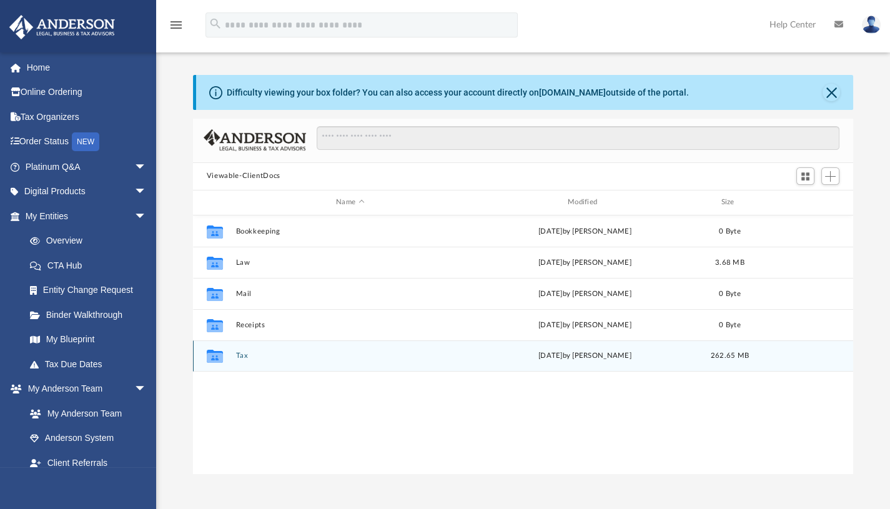
click at [219, 351] on icon "grid" at bounding box center [215, 356] width 16 height 13
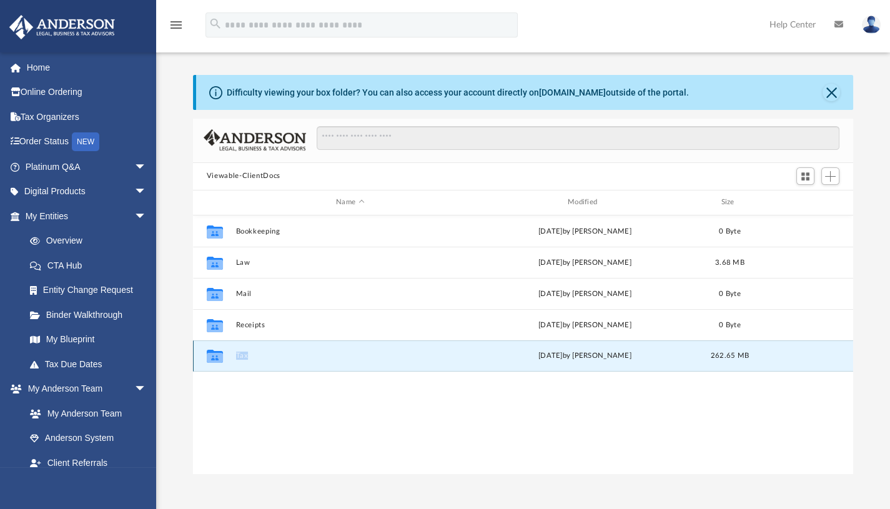
click at [219, 351] on icon "grid" at bounding box center [215, 356] width 16 height 13
click at [215, 356] on icon "grid" at bounding box center [215, 356] width 16 height 13
click at [238, 354] on button "Tax" at bounding box center [349, 355] width 229 height 8
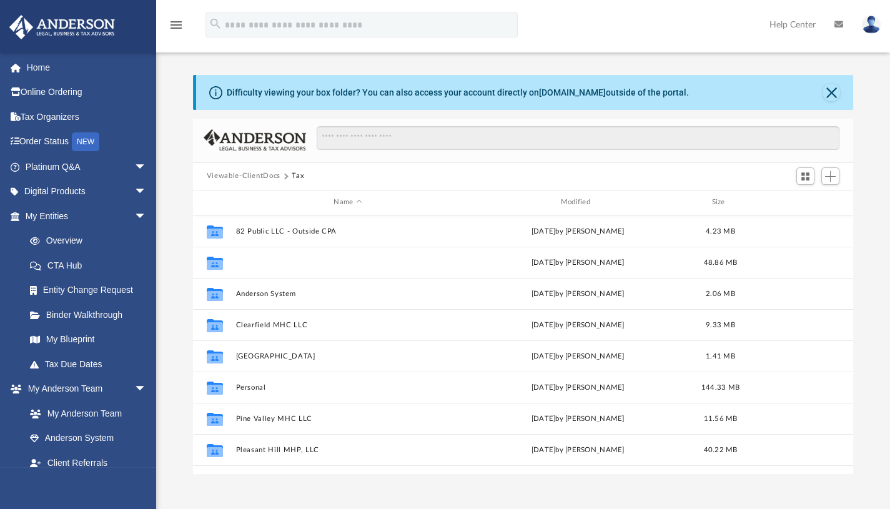
click at [270, 258] on button "Accord Properties LLC" at bounding box center [347, 262] width 224 height 8
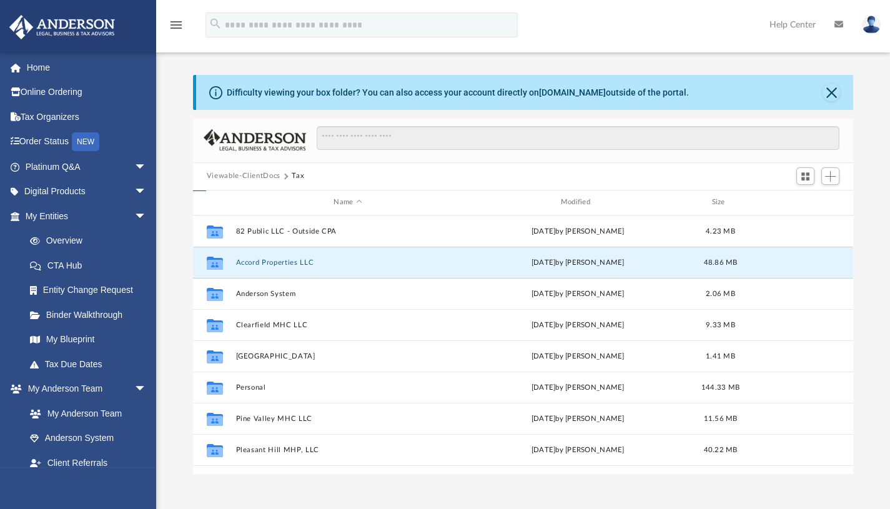
click at [270, 258] on button "Accord Properties LLC" at bounding box center [347, 262] width 224 height 8
